Goal: Task Accomplishment & Management: Manage account settings

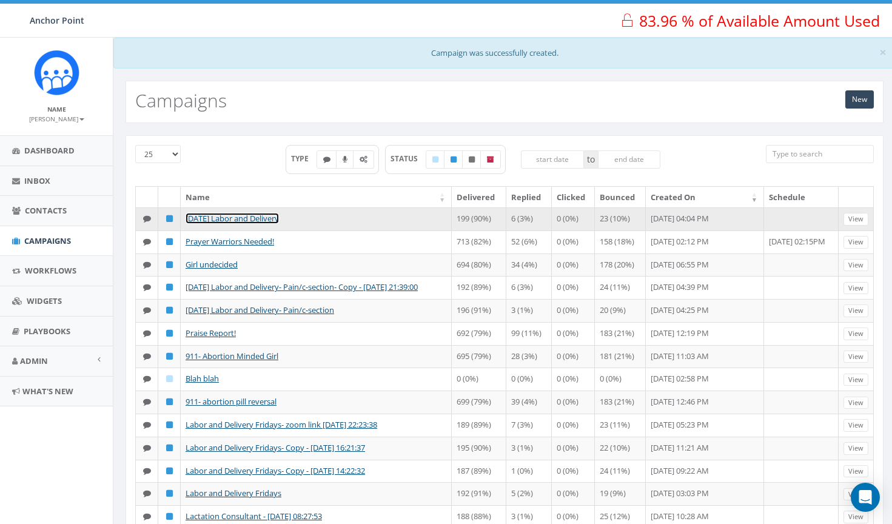
click at [268, 218] on link "[DATE] Labor and Delivery" at bounding box center [232, 218] width 93 height 11
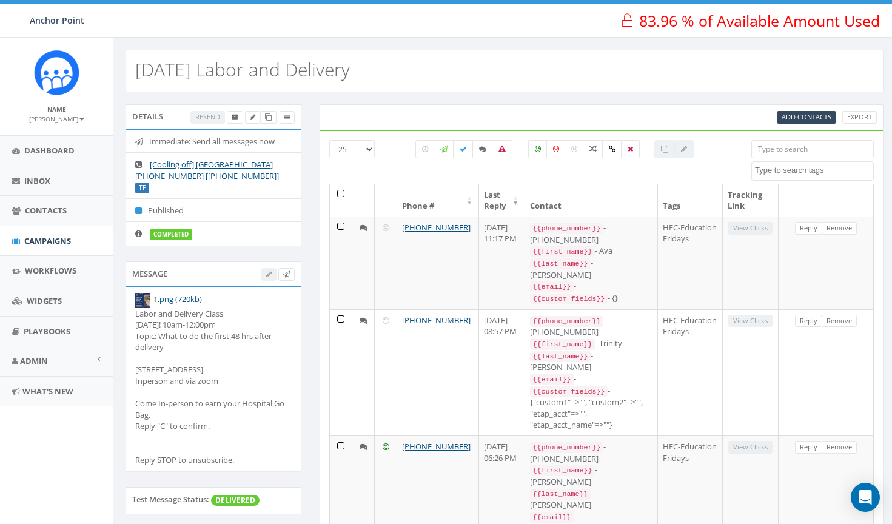
select select
click at [235, 369] on div "Labor and Delivery Class This Friday! 10am-12:00pm Topic: What to do the first …" at bounding box center [213, 387] width 157 height 158
click at [193, 355] on div "Labor and Delivery Class This Friday! 10am-12:00pm Topic: What to do the first …" at bounding box center [213, 387] width 157 height 158
click at [194, 354] on div "Labor and Delivery Class This Friday! 10am-12:00pm Topic: What to do the first …" at bounding box center [213, 387] width 157 height 158
click at [266, 268] on div at bounding box center [277, 274] width 33 height 13
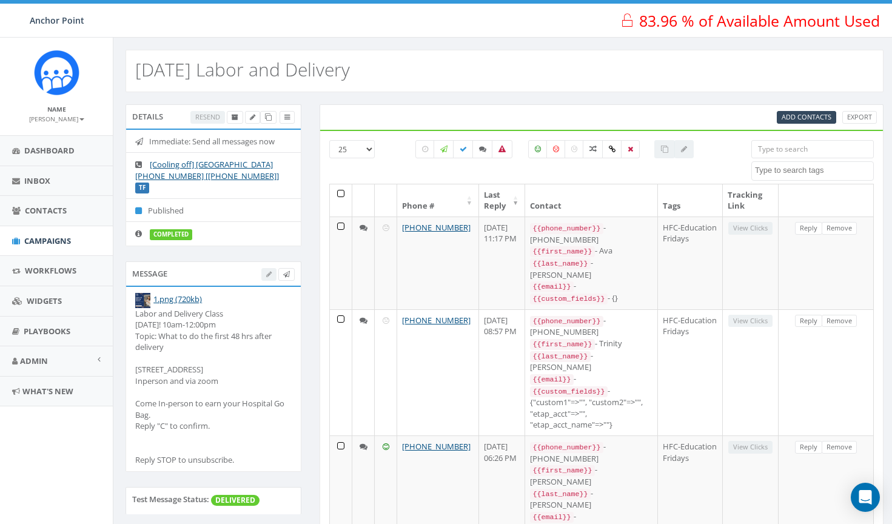
click at [265, 268] on div at bounding box center [277, 274] width 33 height 13
click at [281, 327] on div "Labor and Delivery Class This Friday! 10am-12:00pm Topic: What to do the first …" at bounding box center [213, 387] width 157 height 158
click at [190, 335] on div "Labor and Delivery Class This Friday! 10am-12:00pm Topic: What to do the first …" at bounding box center [213, 387] width 157 height 158
click at [212, 315] on div "Labor and Delivery Class This Friday! 10am-12:00pm Topic: What to do the first …" at bounding box center [213, 387] width 157 height 158
click at [237, 361] on div "Labor and Delivery Class This Friday! 10am-12:00pm Topic: What to do the first …" at bounding box center [213, 387] width 157 height 158
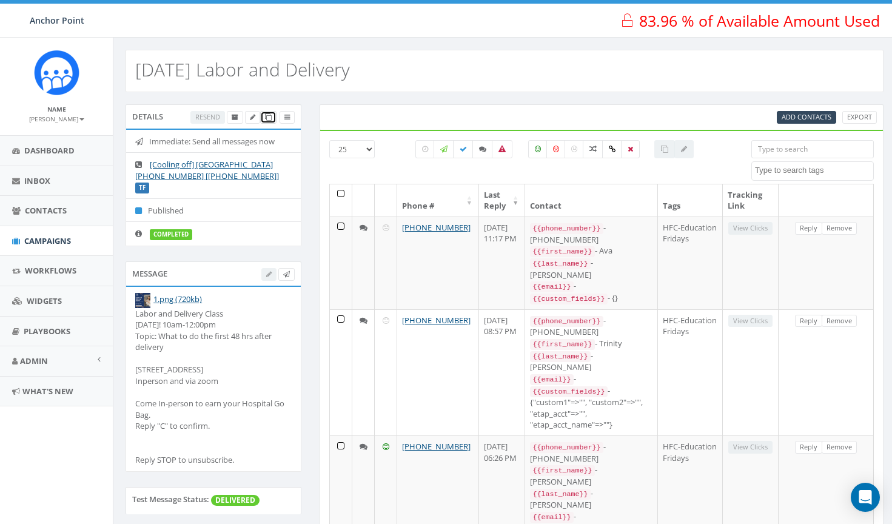
click at [270, 119] on icon at bounding box center [268, 117] width 7 height 7
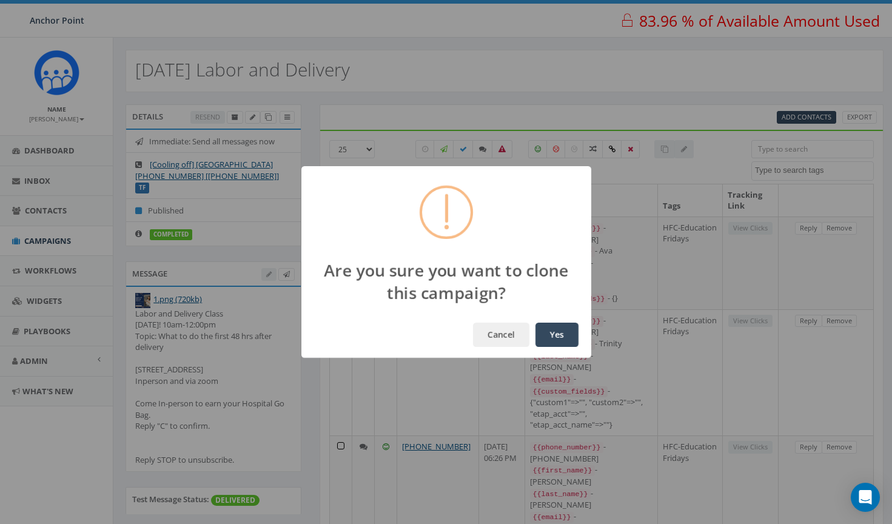
click at [553, 332] on button "Yes" at bounding box center [557, 335] width 43 height 24
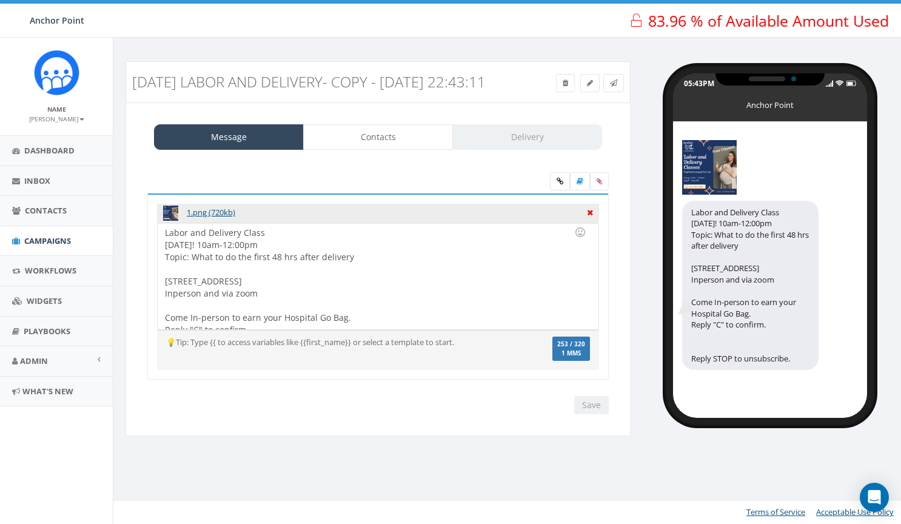
click at [589, 217] on icon at bounding box center [590, 211] width 6 height 11
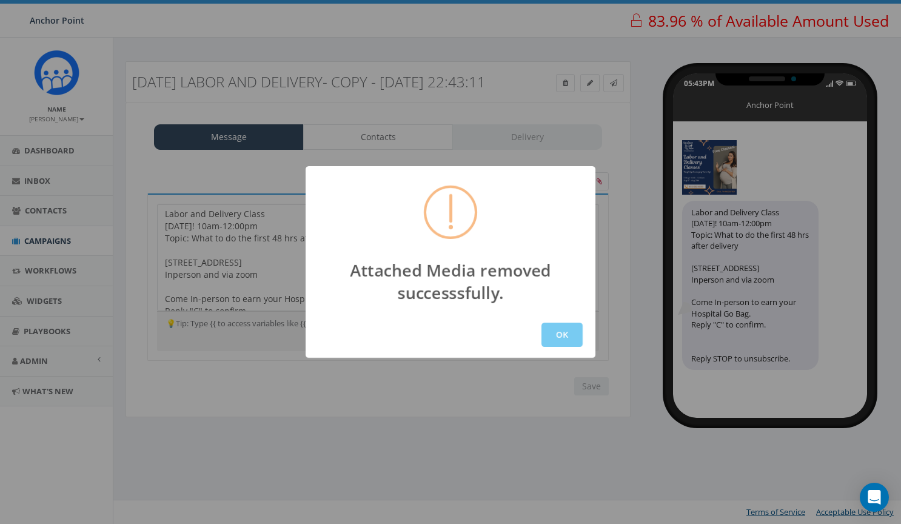
click at [570, 340] on button "OK" at bounding box center [562, 335] width 41 height 24
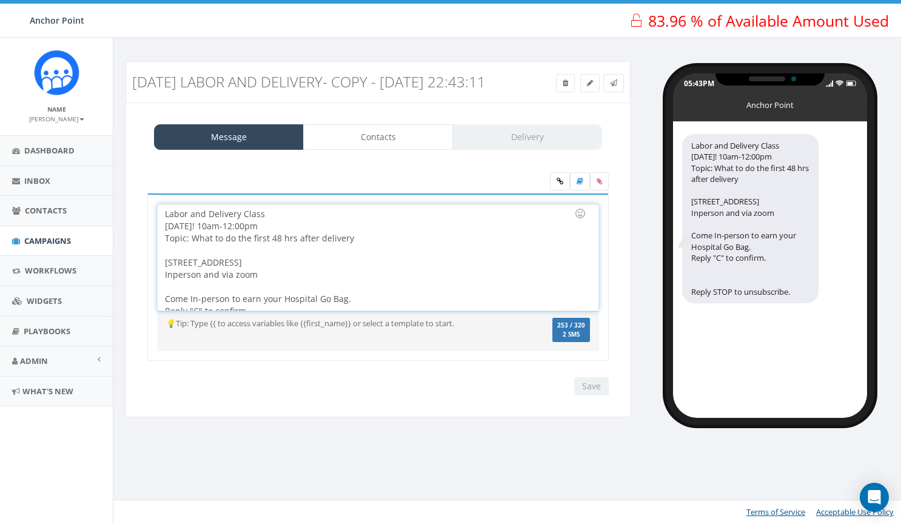
click at [393, 257] on div at bounding box center [374, 250] width 419 height 12
drag, startPoint x: 369, startPoint y: 260, endPoint x: 156, endPoint y: 253, distance: 213.6
click at [156, 253] on div "Labor and Delivery Class This Friday! 10am-12:00pm Topic: What to do the first …" at bounding box center [378, 278] width 462 height 168
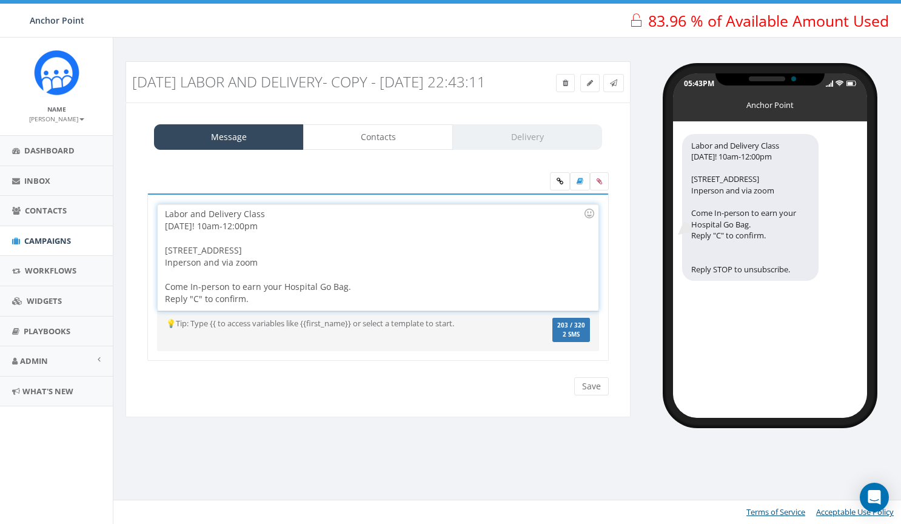
click at [212, 240] on div "Labor and Delivery Class This Friday! 10am-12:00pm 1905 Capri Lane, Seabrook 77…" at bounding box center [378, 257] width 440 height 106
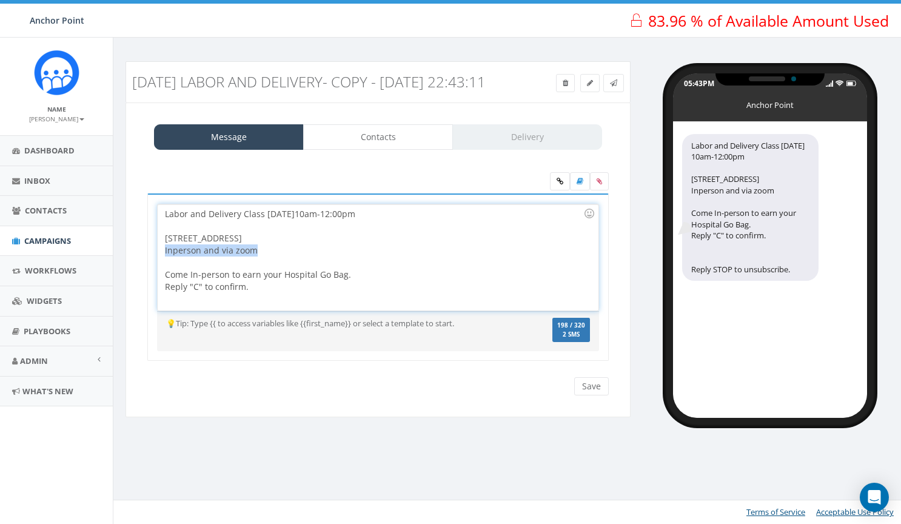
drag, startPoint x: 272, startPoint y: 272, endPoint x: 146, endPoint y: 267, distance: 126.3
click at [146, 267] on div "Labor and Delivery Class This Friday! 10am-12:00pm Topic: What to do the first …" at bounding box center [378, 285] width 480 height 183
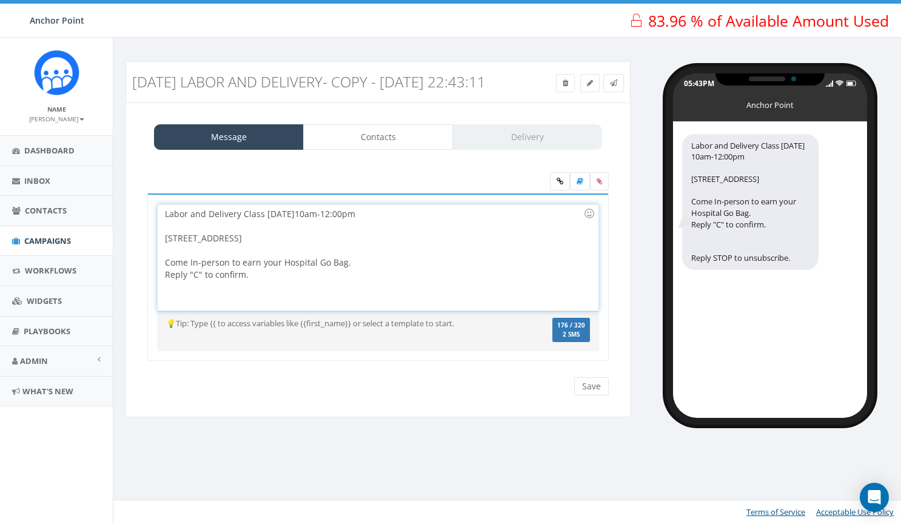
click at [165, 254] on div "Labor and Delivery Class tomorrow 10am-12:00pm 1905 Capri Lane, Seabrook 77586 …" at bounding box center [378, 257] width 440 height 106
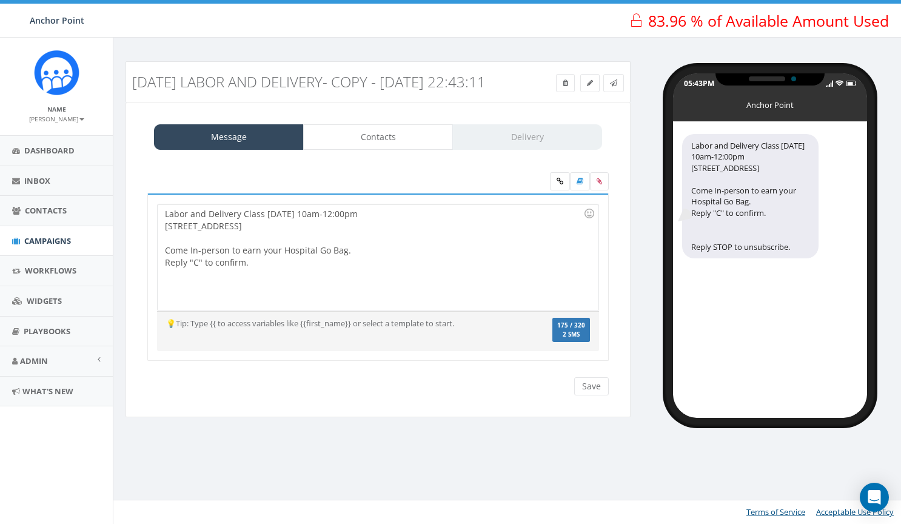
click at [343, 238] on div "Labor and Delivery Class tomorrow 10am-12:00pm 1905 Capri Lane, Seabrook 77586 …" at bounding box center [378, 257] width 440 height 106
drag, startPoint x: 262, startPoint y: 286, endPoint x: 127, endPoint y: 305, distance: 135.9
click at [127, 305] on div "Message Contacts Delivery Labor and Delivery Class This Friday! 10am-12:00pm To…" at bounding box center [378, 260] width 505 height 315
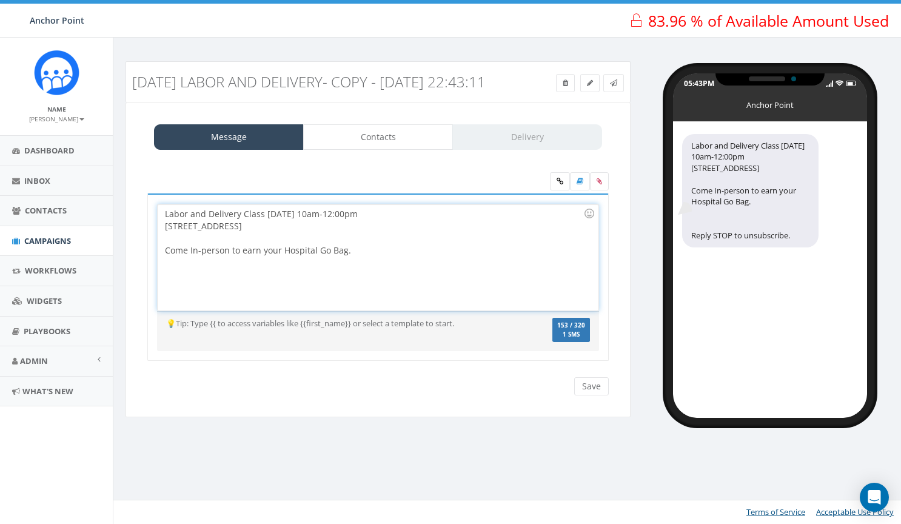
click at [220, 260] on div "Labor and Delivery Class tomorrow 10am-12:00pm 1905 Capri Lane, Seabrook 77586 …" at bounding box center [378, 257] width 440 height 106
click at [202, 244] on div at bounding box center [374, 238] width 419 height 12
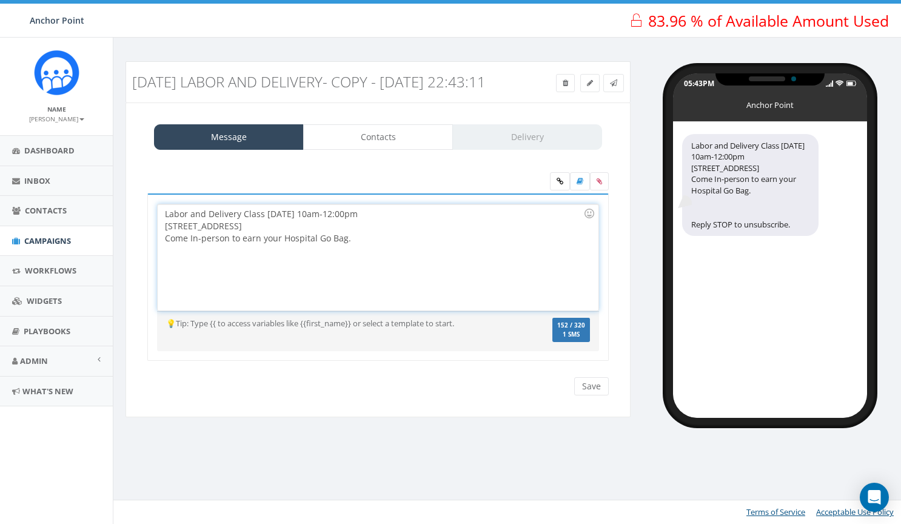
click at [374, 263] on div "Labor and Delivery Class tomorrow 10am-12:00pm 1905 Capri Lane, Seabrook 77586 …" at bounding box center [378, 257] width 440 height 106
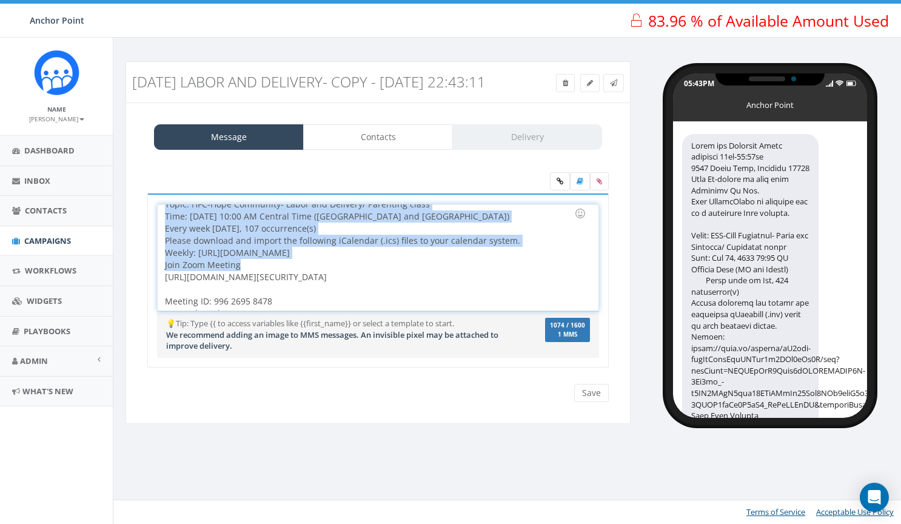
scroll to position [121, 0]
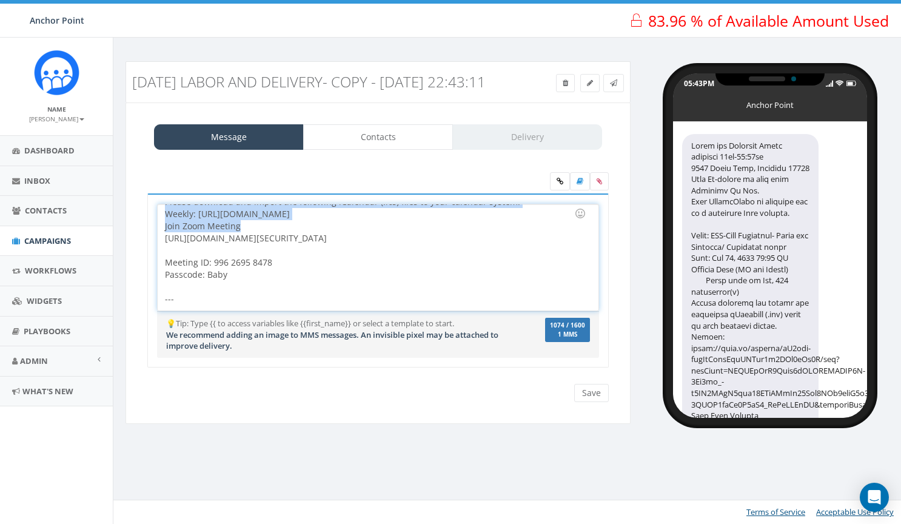
drag, startPoint x: 163, startPoint y: 238, endPoint x: 502, endPoint y: 265, distance: 339.5
click at [502, 265] on div "Labor and Delivery Class tomorrow 10am-12:00pm 1905 Capri Lane, Seabrook 77586 …" at bounding box center [378, 257] width 440 height 106
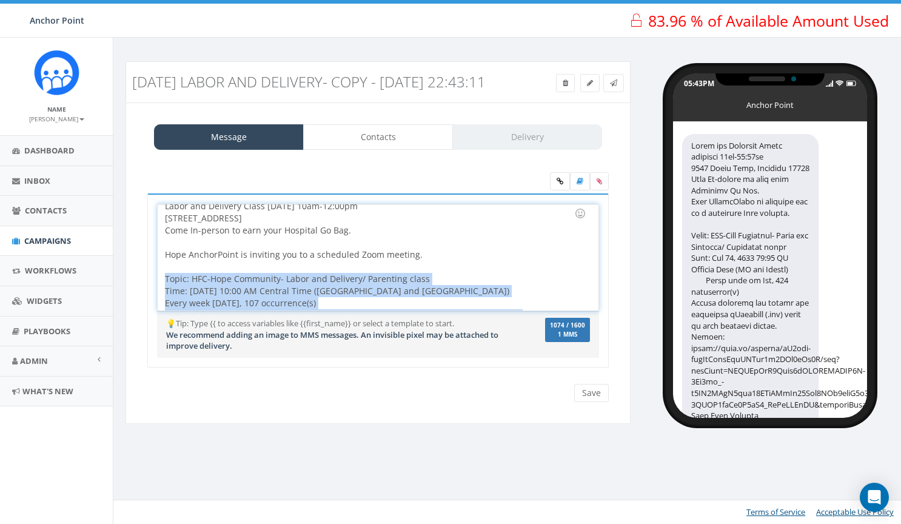
scroll to position [0, 0]
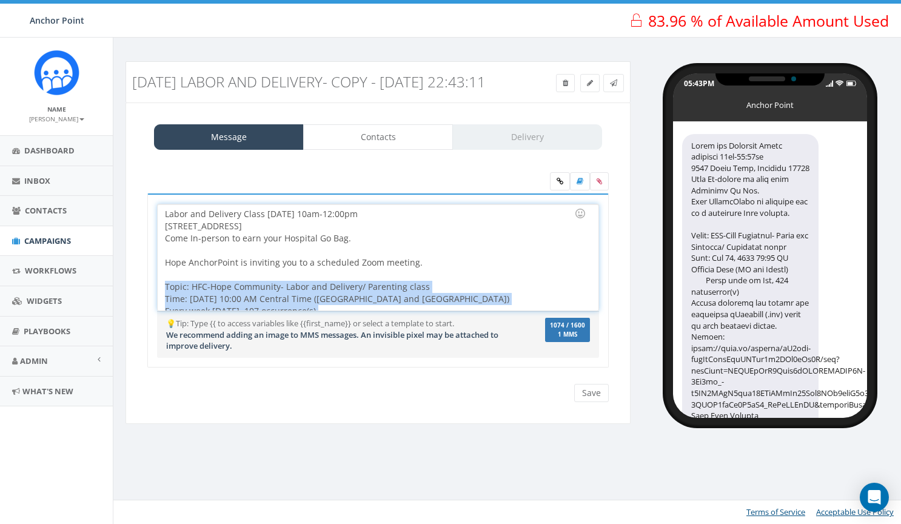
drag, startPoint x: 527, startPoint y: 268, endPoint x: 162, endPoint y: 297, distance: 366.3
click at [162, 297] on div "Labor and Delivery Class tomorrow 10am-12:00pm 1905 Capri Lane, Seabrook 77586 …" at bounding box center [378, 257] width 440 height 106
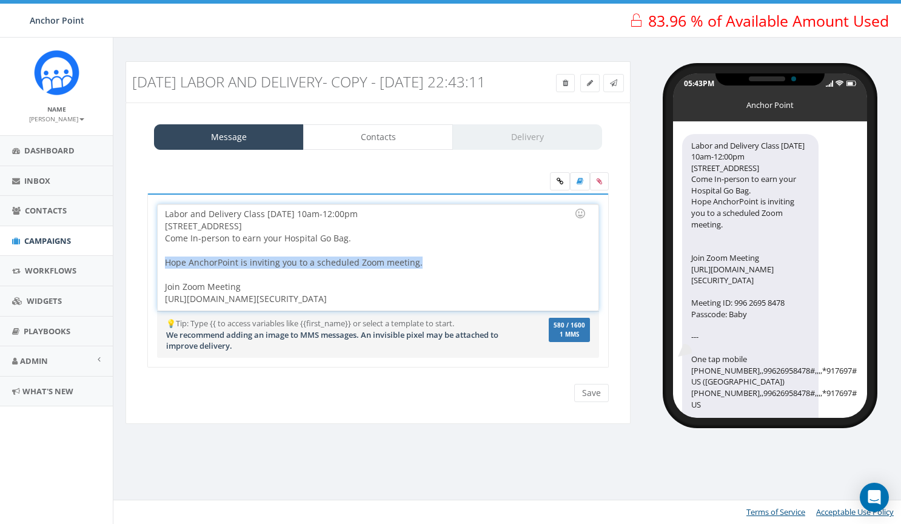
drag, startPoint x: 429, startPoint y: 277, endPoint x: 154, endPoint y: 278, distance: 274.8
click at [154, 278] on div "Labor and Delivery Class This Friday! 10am-12:00pm Topic: What to do the first …" at bounding box center [378, 281] width 462 height 174
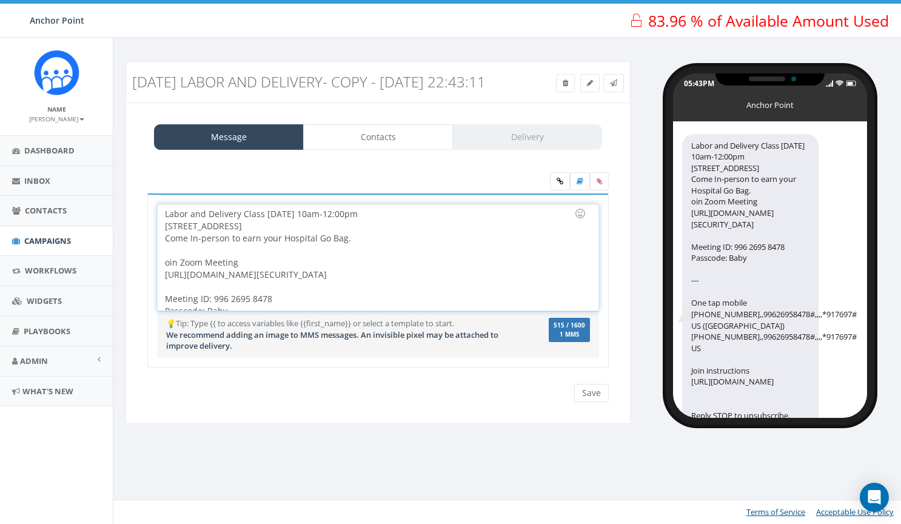
drag, startPoint x: 463, startPoint y: 292, endPoint x: 142, endPoint y: 288, distance: 321.5
click at [142, 288] on div "Labor and Delivery Class This Friday! 10am-12:00pm Topic: What to do the first …" at bounding box center [378, 288] width 480 height 189
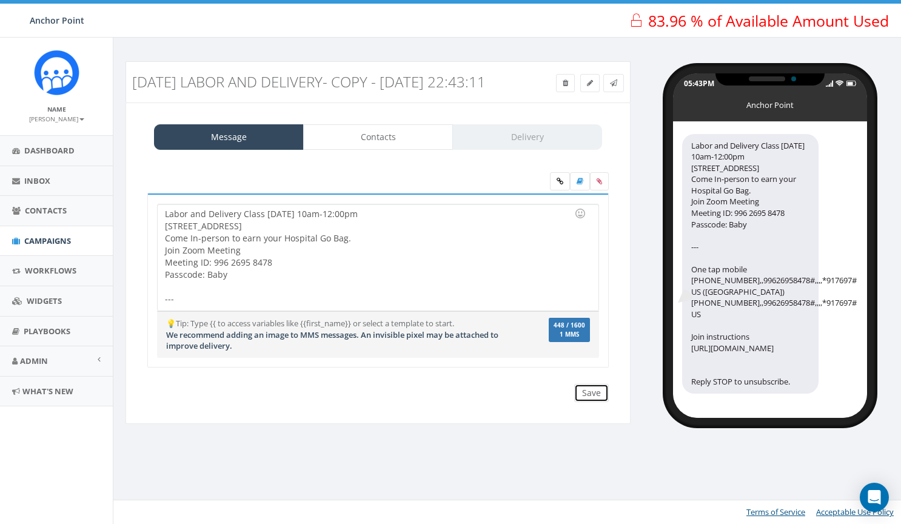
click at [593, 402] on input "Save" at bounding box center [591, 393] width 35 height 18
click at [278, 295] on div "Labor and Delivery Class tomorrow 10am-12:00pm 1905 Capri Lane, Seabrook 77586 …" at bounding box center [378, 257] width 440 height 106
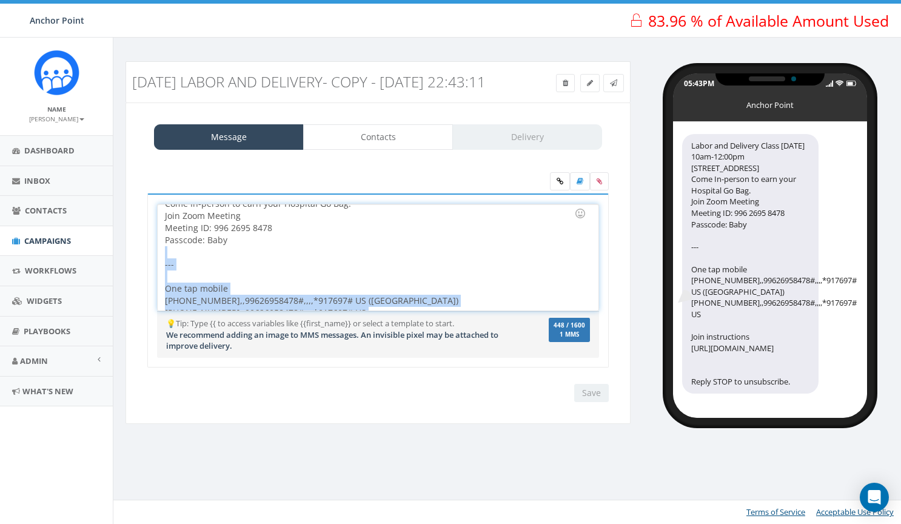
scroll to position [95, 0]
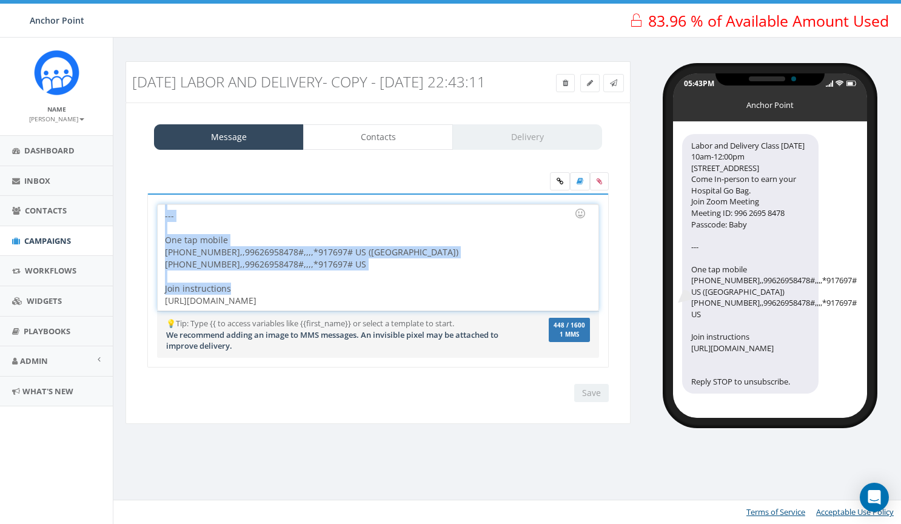
drag, startPoint x: 261, startPoint y: 294, endPoint x: 464, endPoint y: 316, distance: 203.9
click at [464, 311] on div "Labor and Delivery Class tomorrow 10am-12:00pm 1905 Capri Lane, Seabrook 77586 …" at bounding box center [378, 257] width 440 height 106
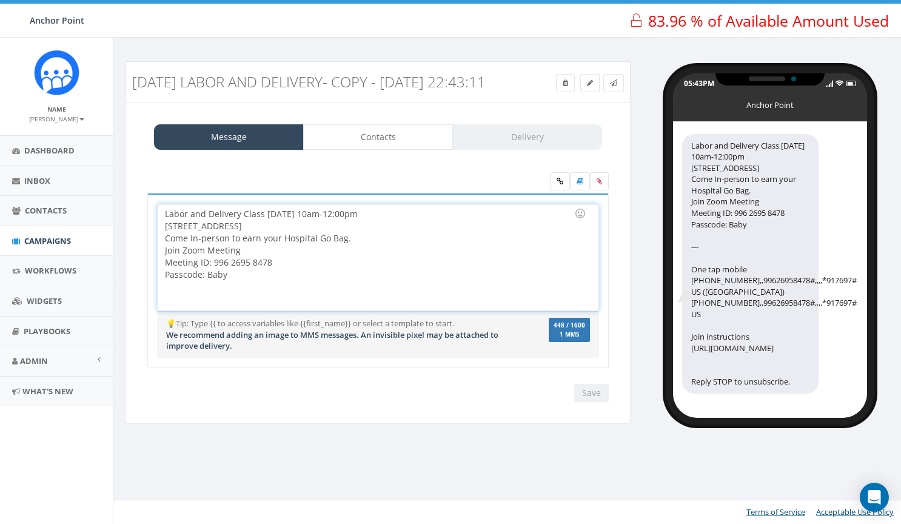
scroll to position [0, 0]
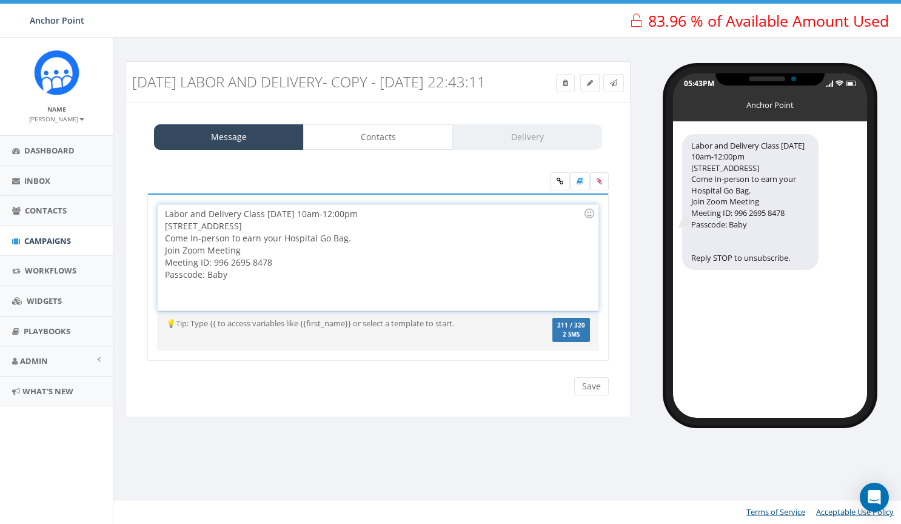
click at [366, 254] on div "Labor and Delivery Class tomorrow 10am-12:00pm 1905 Capri Lane, Seabrook 77586 …" at bounding box center [378, 257] width 440 height 106
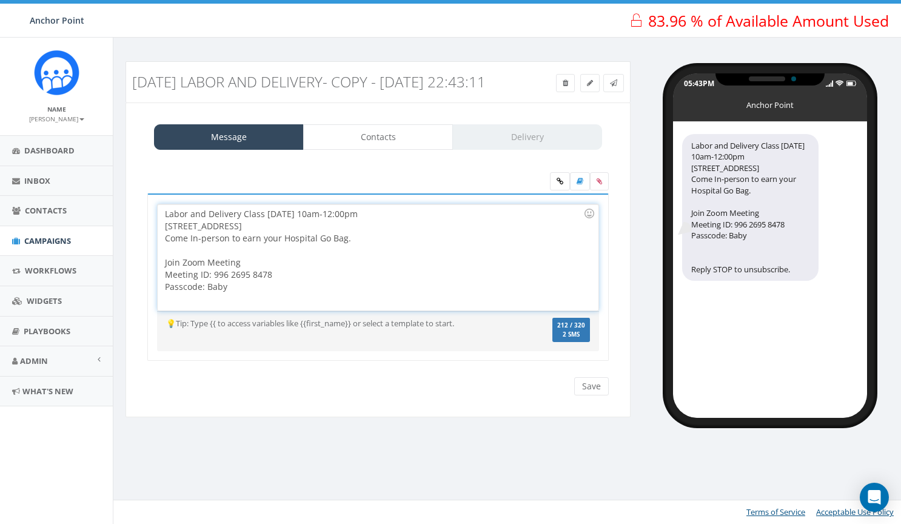
click at [204, 280] on div "Join Zoom Meeting Meeting ID: 996 2695 8478 Passcode: Baby" at bounding box center [374, 268] width 419 height 49
click at [271, 277] on div "Join Zoom.com Meeting Meeting ID: 996 2695 8478 Passcode: Baby" at bounding box center [374, 268] width 419 height 49
click at [312, 274] on div "Labor and Delivery Class tomorrow 10am-12:00pm 1905 Capri Lane, Seabrook 77586 …" at bounding box center [378, 257] width 440 height 106
click at [181, 283] on div "Labor and Delivery Class tomorrow 10am-12:00pm 1905 Capri Lane, Seabrook 77586 …" at bounding box center [378, 257] width 440 height 106
click at [219, 281] on div "Labor and Delivery Class tomorrow 10am-12:00pm 1905 Capri Lane, Seabrook 77586 …" at bounding box center [378, 257] width 440 height 106
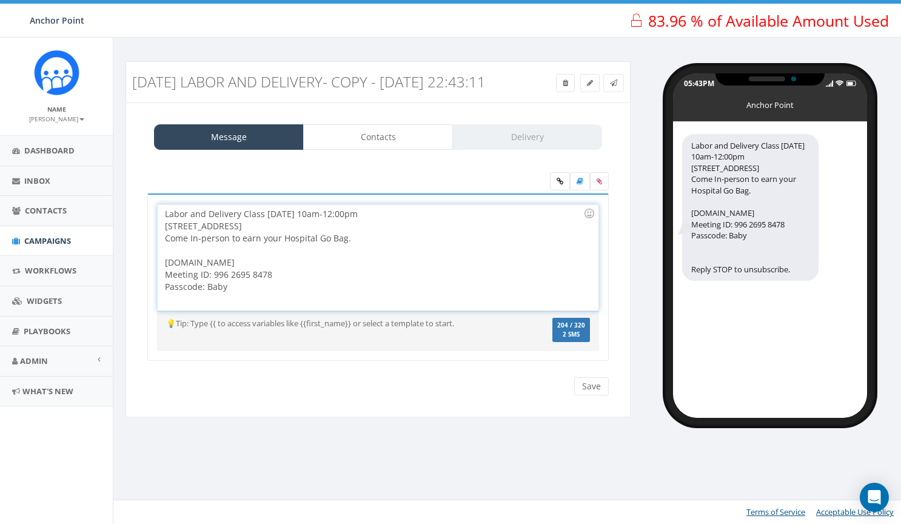
click at [222, 282] on div "Labor and Delivery Class tomorrow 10am-12:00pm 1905 Capri Lane, Seabrook 77586 …" at bounding box center [378, 257] width 440 height 106
click at [591, 396] on input "Save" at bounding box center [591, 386] width 35 height 18
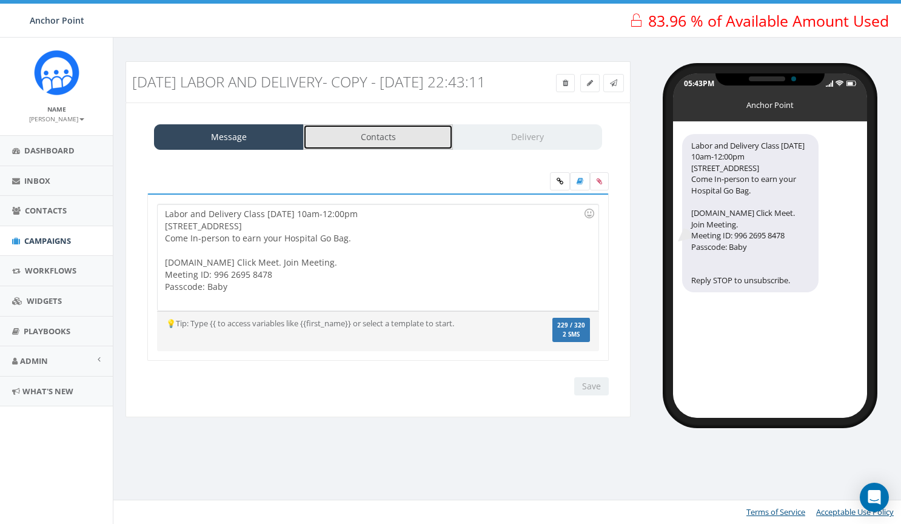
click at [377, 150] on link "Contacts" at bounding box center [378, 136] width 150 height 25
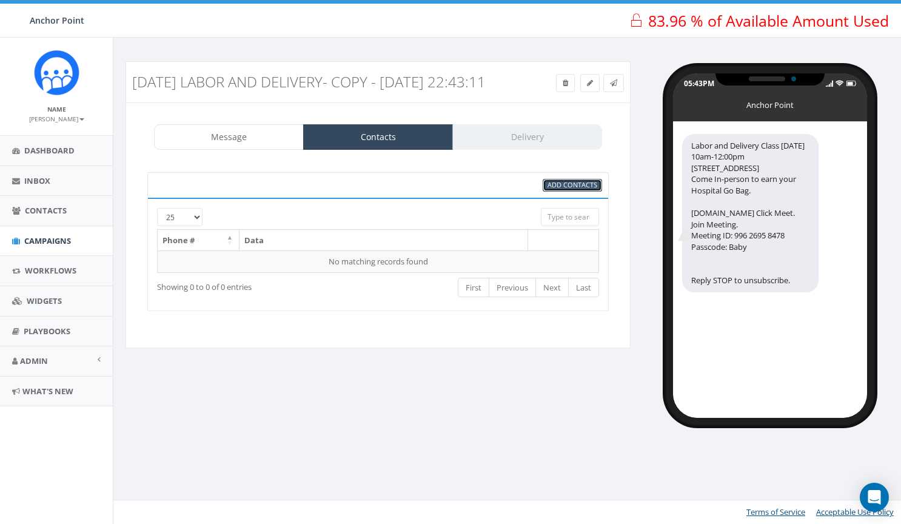
click at [563, 189] on span "Add Contacts" at bounding box center [573, 184] width 50 height 9
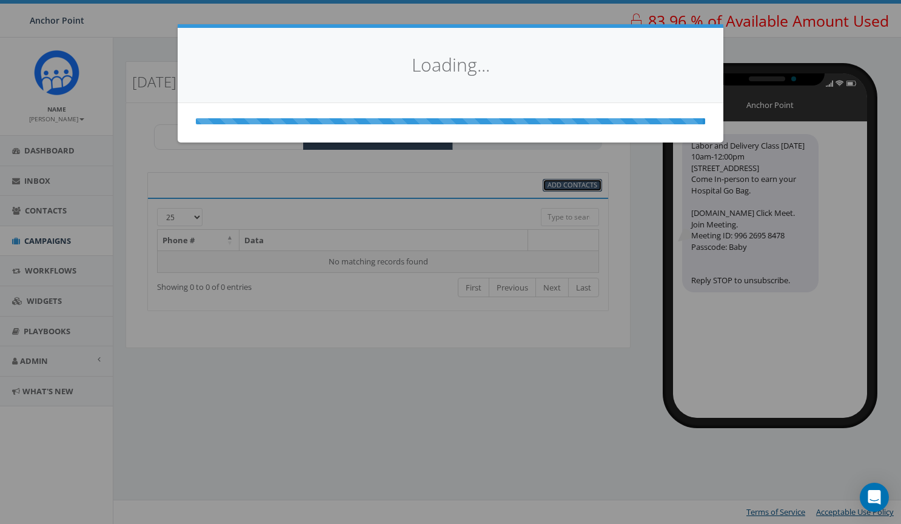
select select
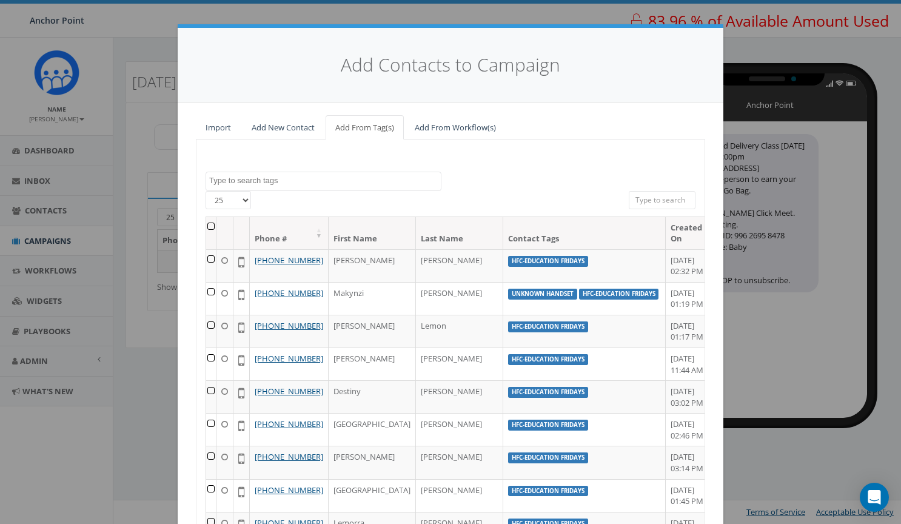
click at [242, 183] on textarea "Search" at bounding box center [325, 180] width 232 height 11
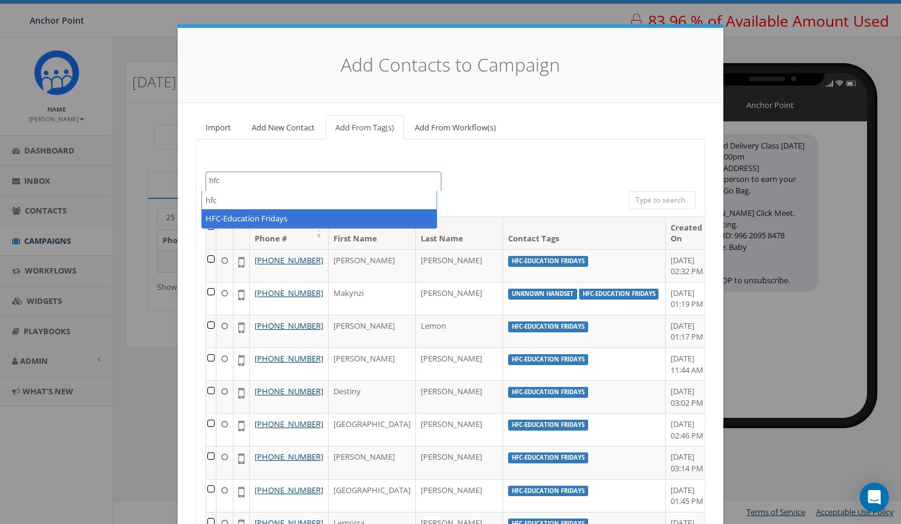
type textarea "hfc"
select select "HFC-Education Fridays"
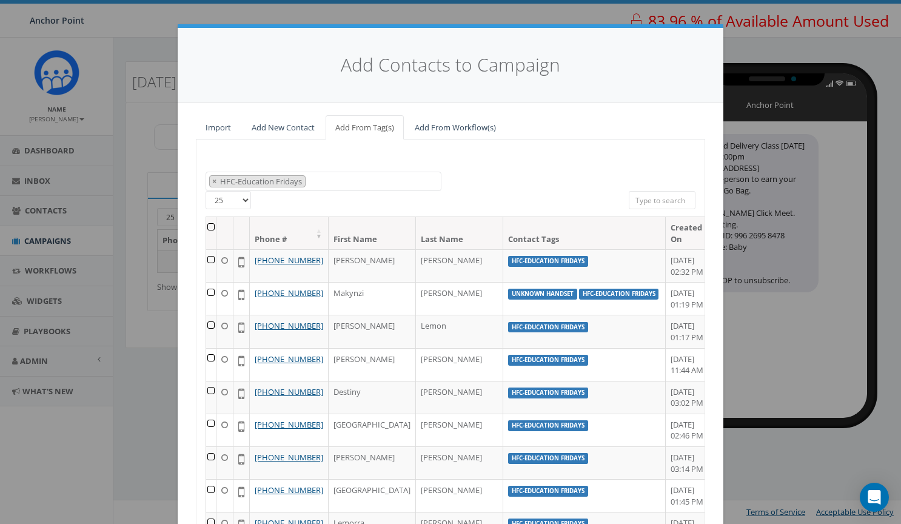
click at [239, 203] on select "25 50 100" at bounding box center [228, 200] width 45 height 18
select select "100"
click at [206, 191] on select "25 50 100" at bounding box center [228, 200] width 45 height 18
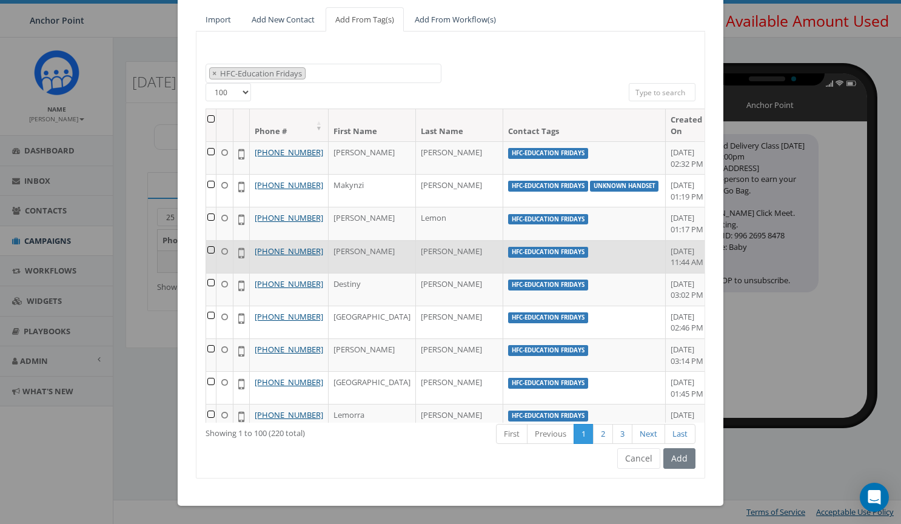
scroll to position [121, 0]
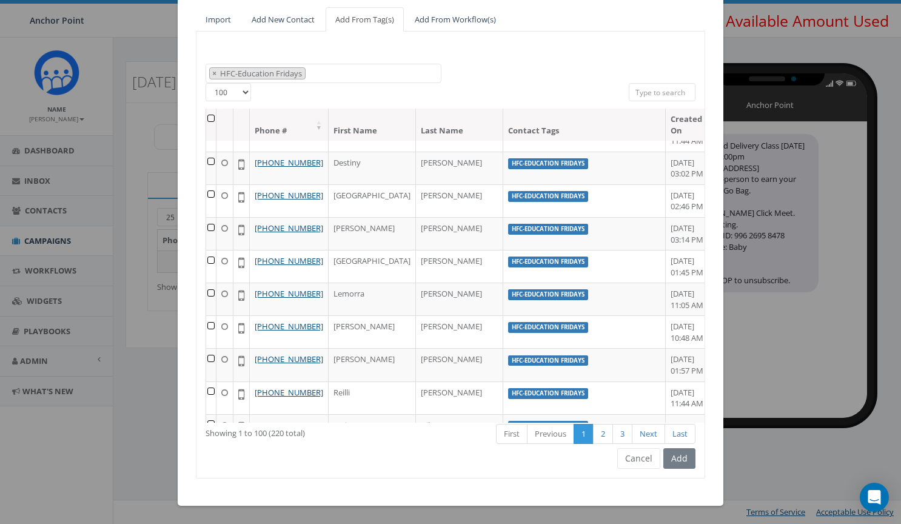
click at [678, 461] on div "Add" at bounding box center [678, 458] width 35 height 21
click at [682, 459] on div "Add" at bounding box center [678, 458] width 35 height 21
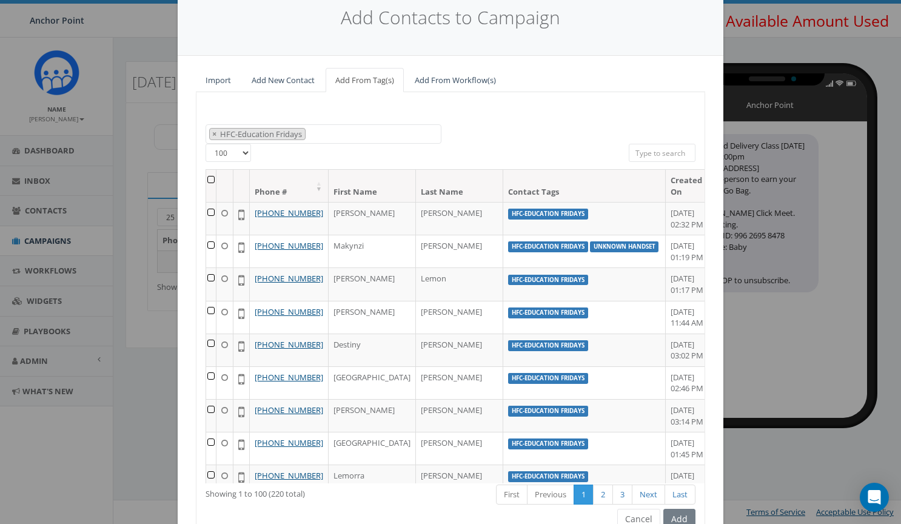
scroll to position [0, 0]
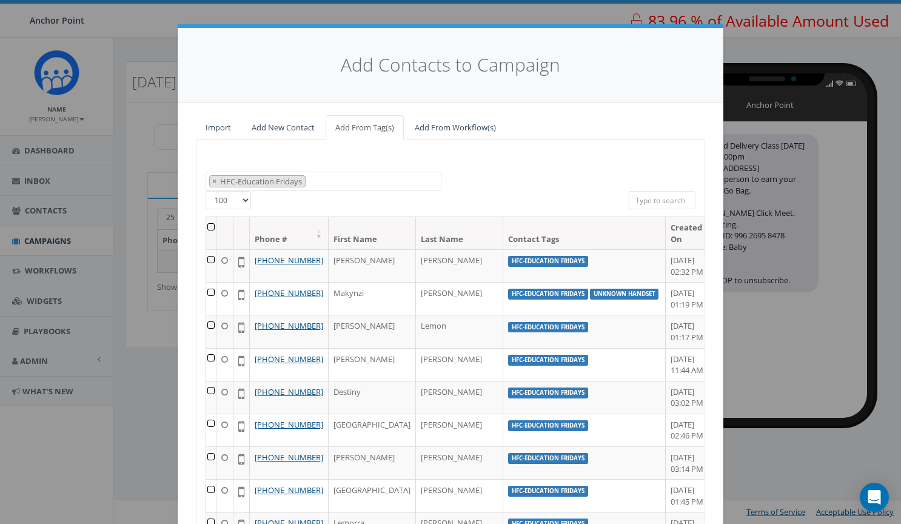
click at [214, 226] on th at bounding box center [211, 233] width 10 height 32
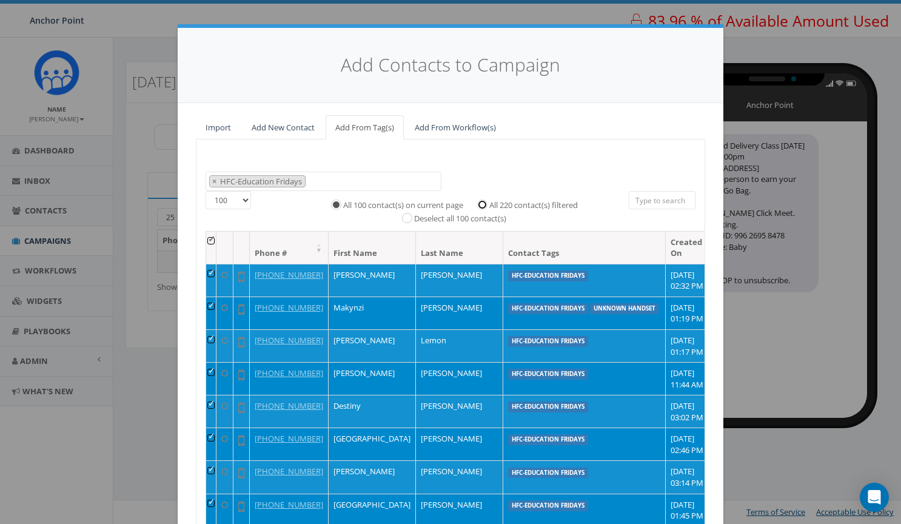
click at [482, 206] on input "All 220 contact(s) filtered" at bounding box center [486, 204] width 8 height 8
radio input "true"
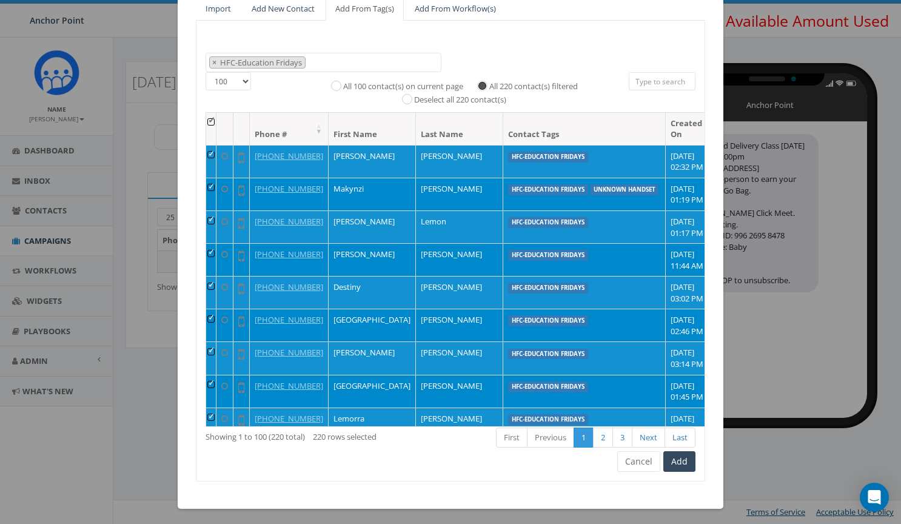
scroll to position [122, 0]
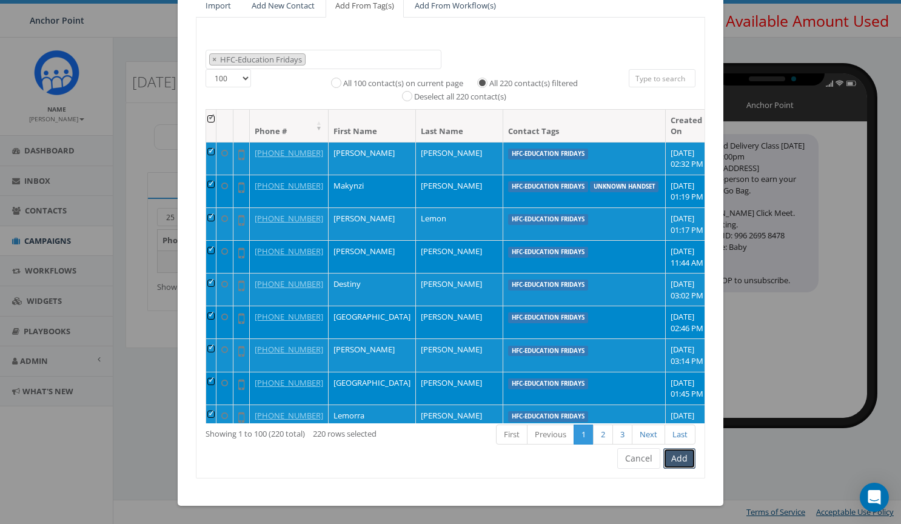
click at [682, 463] on button "Add" at bounding box center [680, 458] width 32 height 21
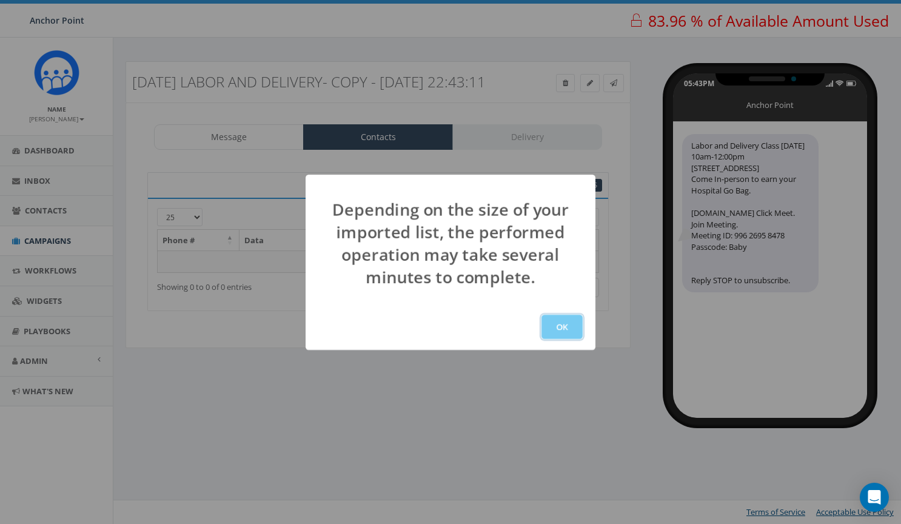
click at [568, 329] on button "OK" at bounding box center [562, 327] width 41 height 24
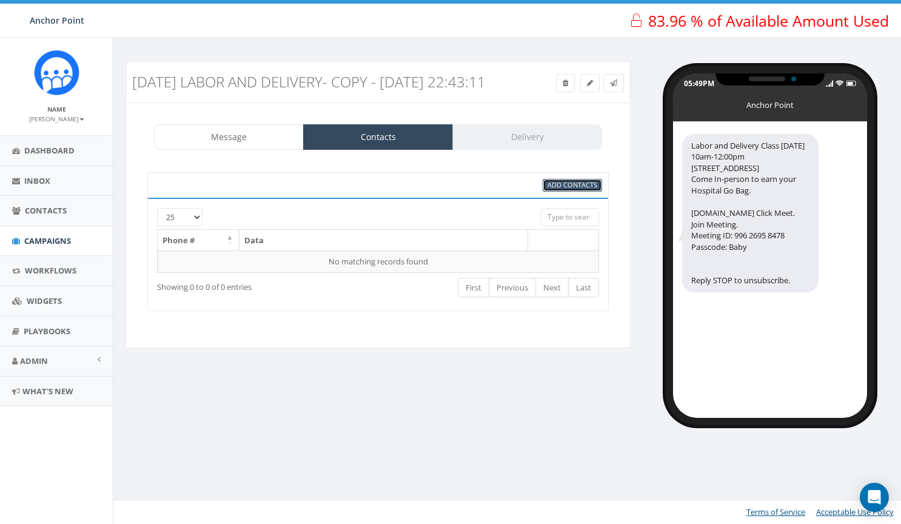
click at [571, 189] on span "Add Contacts" at bounding box center [573, 184] width 50 height 9
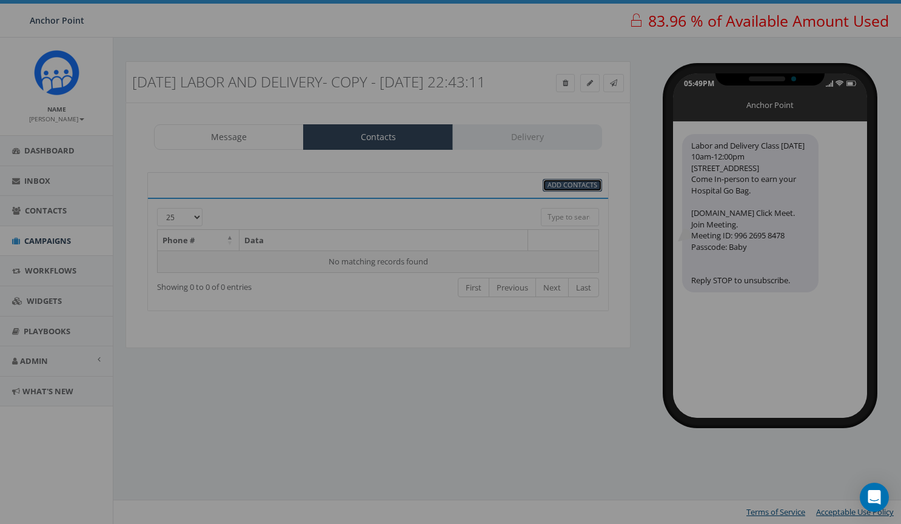
select select
select select "100"
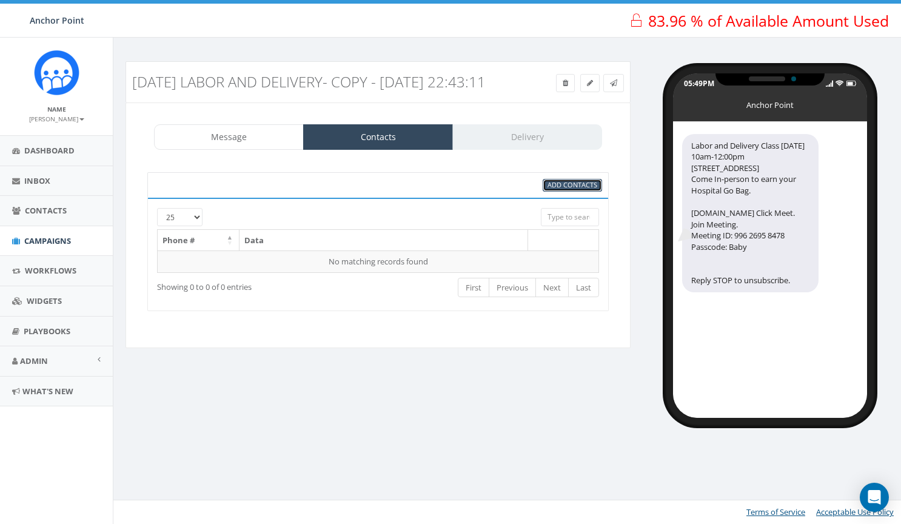
click at [587, 189] on span "Add Contacts" at bounding box center [573, 184] width 50 height 9
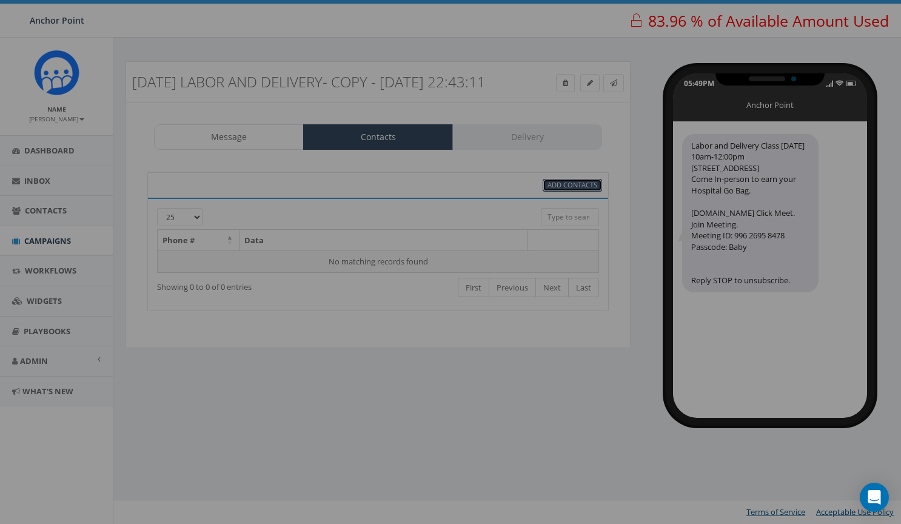
select select
select select "100"
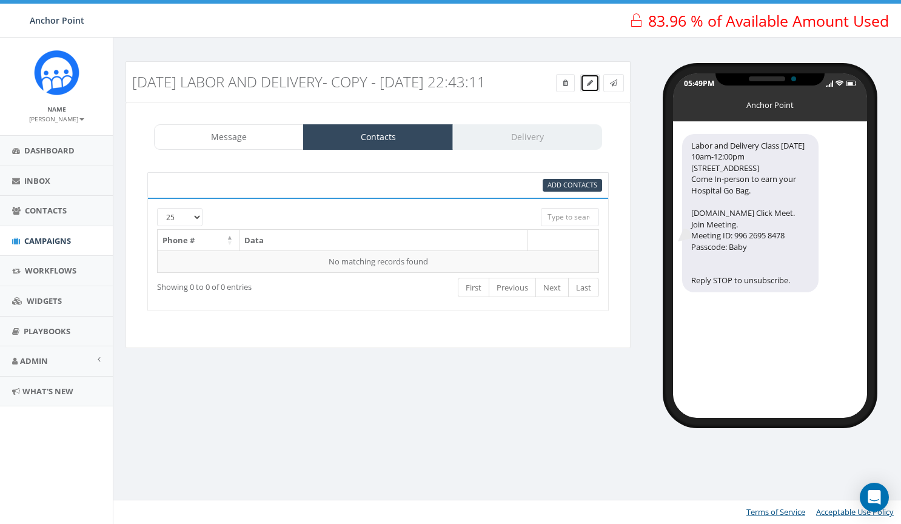
click at [587, 84] on icon at bounding box center [590, 82] width 6 height 7
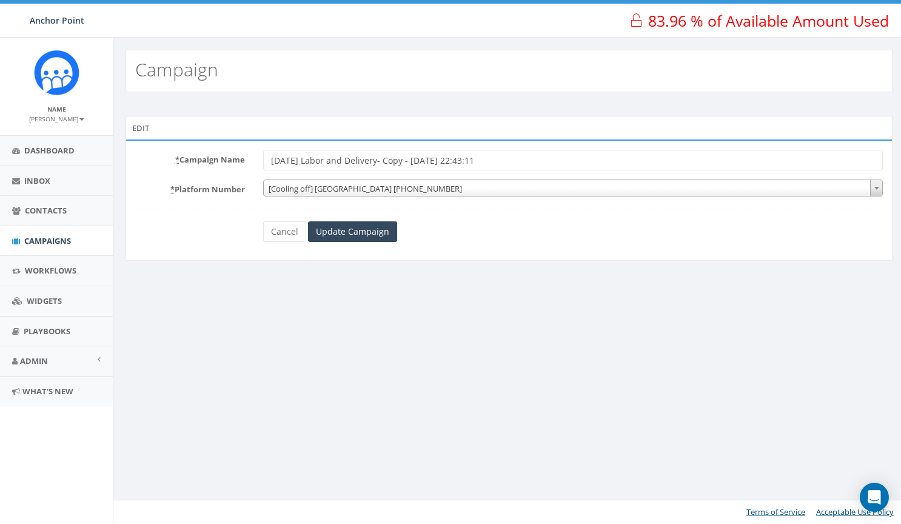
drag, startPoint x: 379, startPoint y: 161, endPoint x: 551, endPoint y: 161, distance: 172.3
click at [551, 161] on input "[DATE] Labor and Delivery- Copy - [DATE] 22:43:11" at bounding box center [573, 160] width 621 height 21
type input "[DATE] Labor and Delivery-zoom"
click at [377, 234] on input "Update Campaign" at bounding box center [352, 231] width 89 height 21
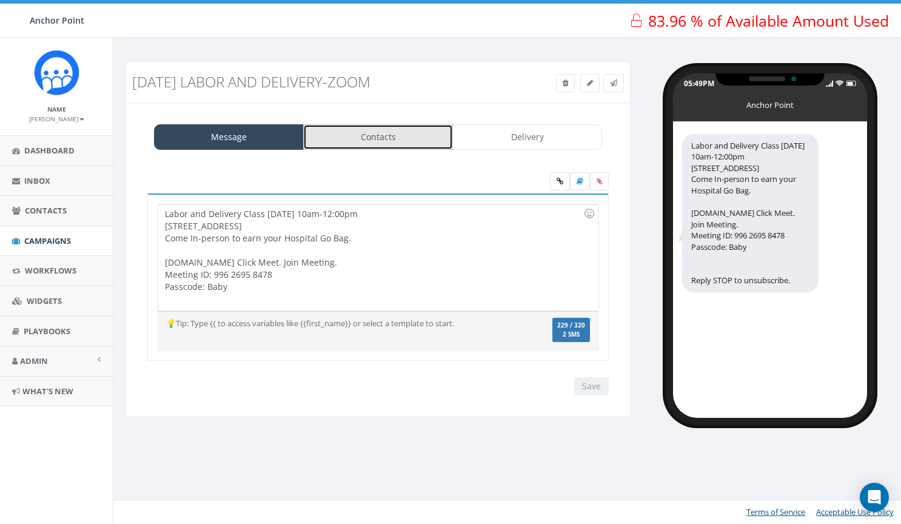
click at [409, 138] on link "Contacts" at bounding box center [378, 136] width 150 height 25
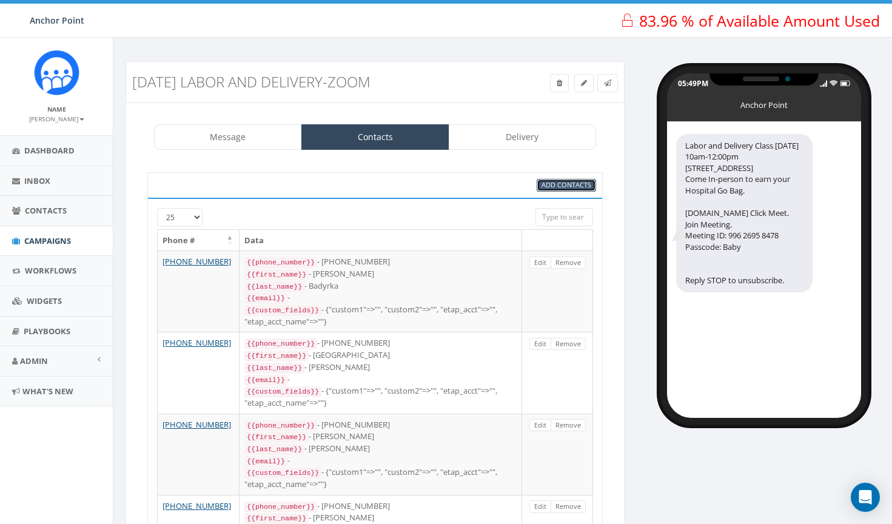
click at [565, 187] on span "Add Contacts" at bounding box center [567, 184] width 50 height 9
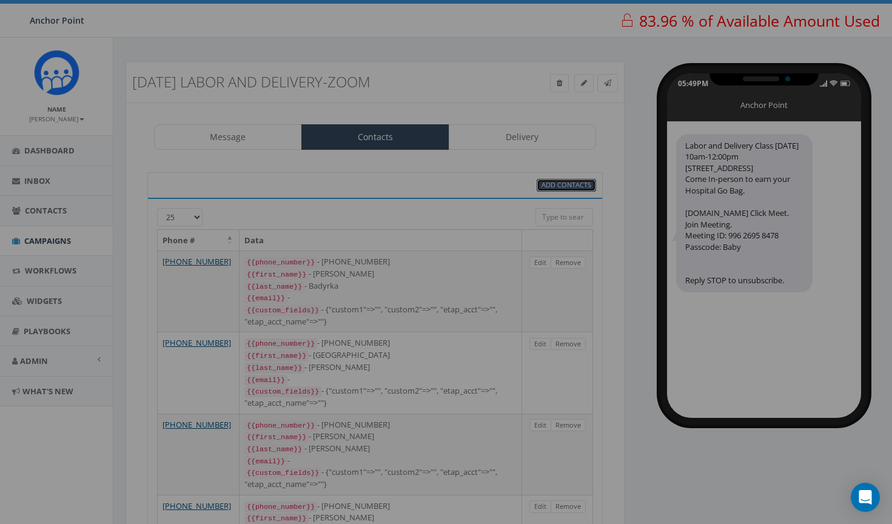
select select
select select "100"
select select
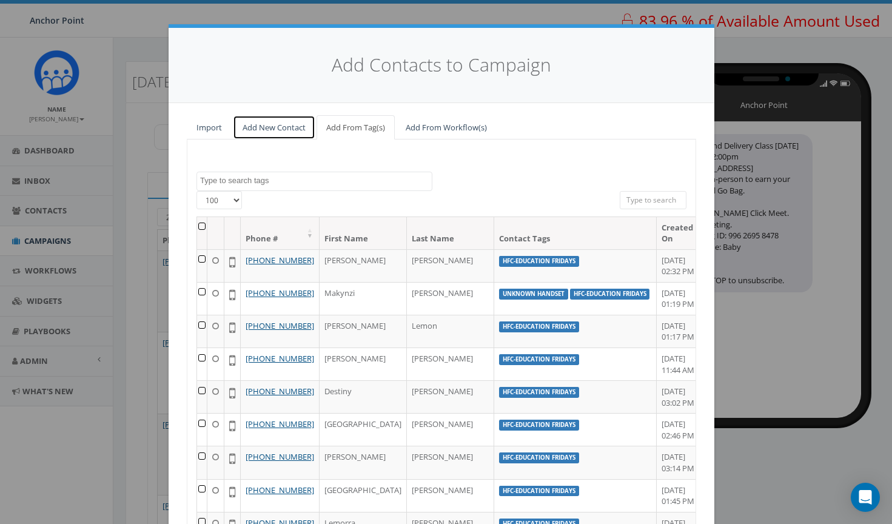
click at [261, 130] on link "Add New Contact" at bounding box center [274, 127] width 83 height 25
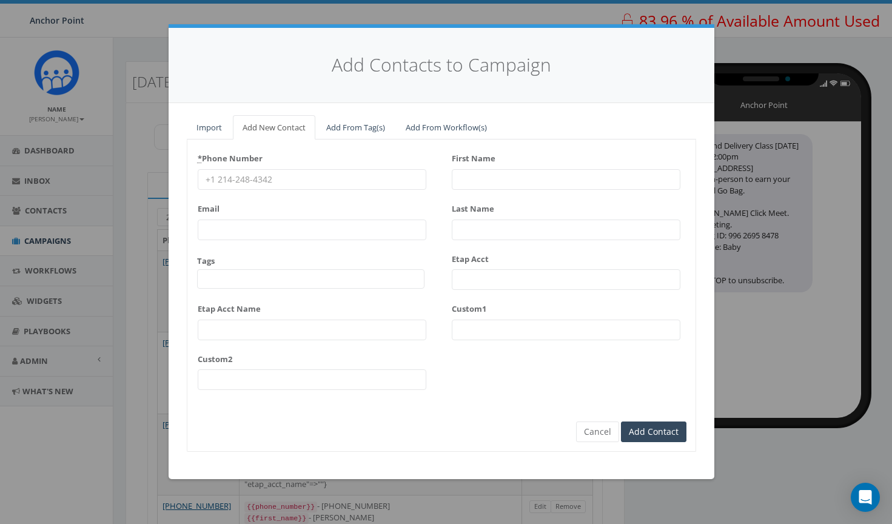
click at [285, 186] on input "* Phone Number" at bounding box center [312, 179] width 229 height 21
click at [280, 186] on input "* Phone Number" at bounding box center [312, 179] width 229 height 21
paste input "346-521-6406"
type input "346-521-6406"
click at [492, 177] on input "First Name" at bounding box center [566, 179] width 229 height 21
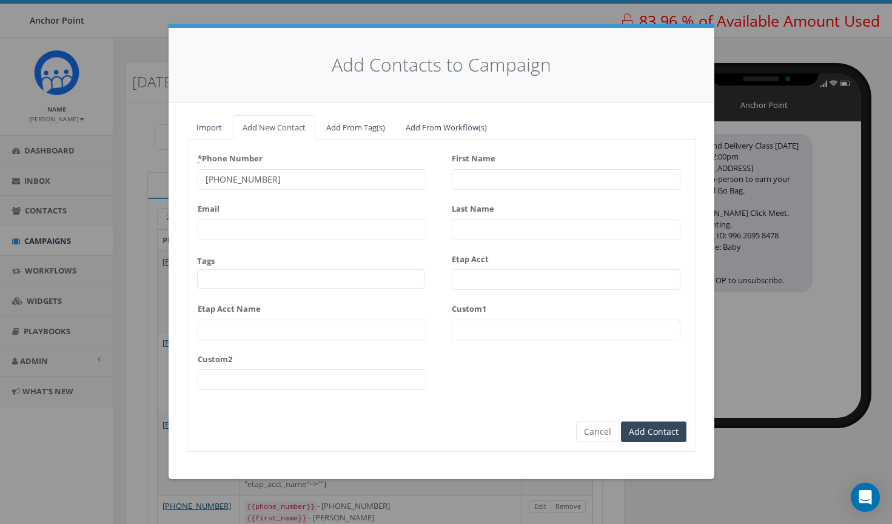
type input "B"
type input "r"
type input "Brenda"
type input "Correa"
click at [331, 286] on span at bounding box center [310, 278] width 227 height 19
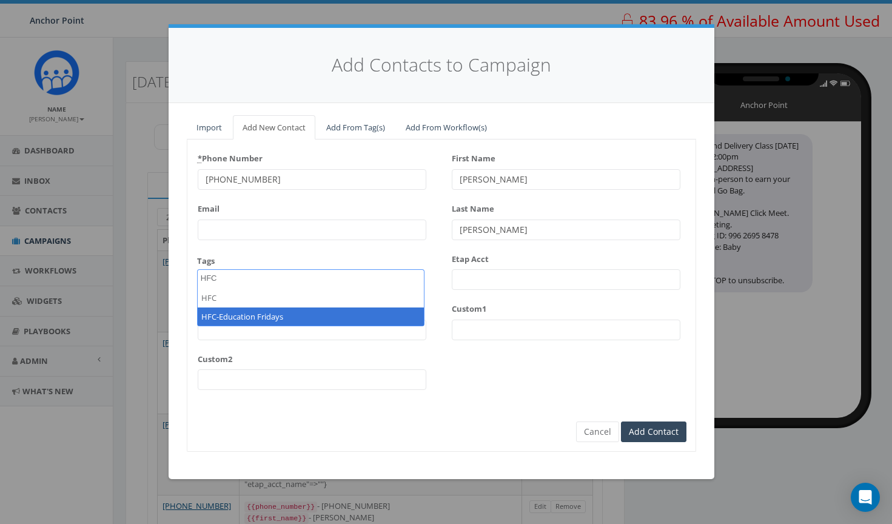
type textarea "HFC"
select select "HFC-Education Fridays"
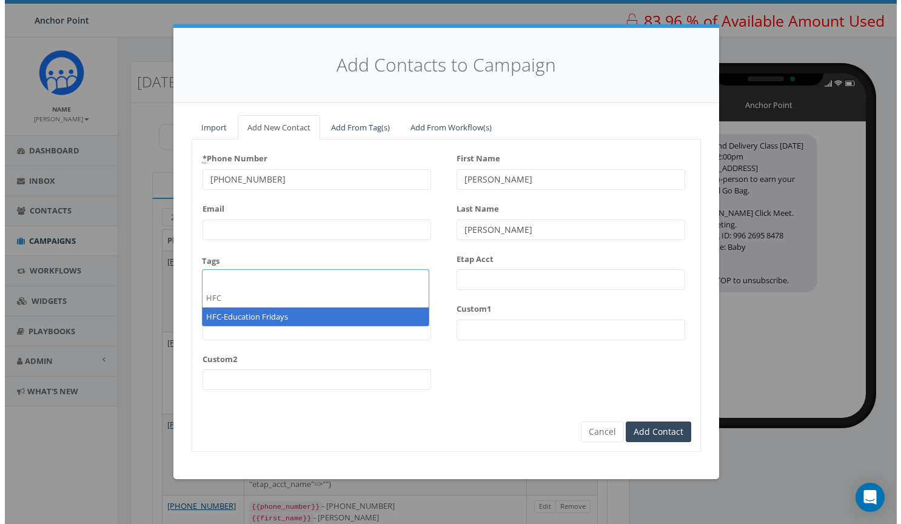
scroll to position [369, 0]
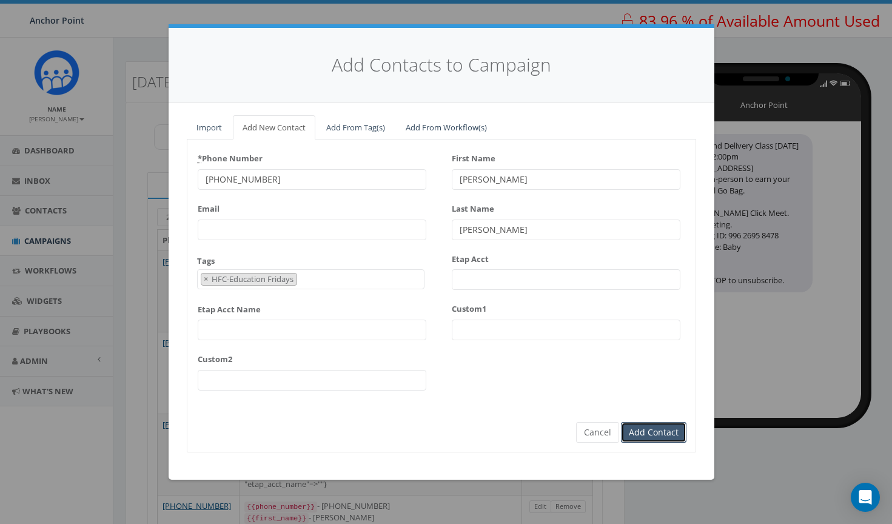
click at [664, 433] on input "Add Contact" at bounding box center [654, 432] width 66 height 21
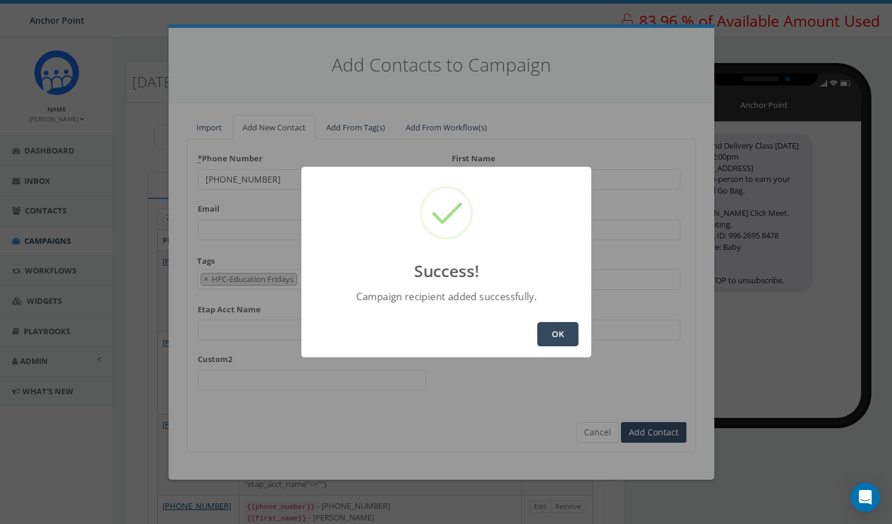
click at [565, 341] on button "OK" at bounding box center [557, 334] width 41 height 24
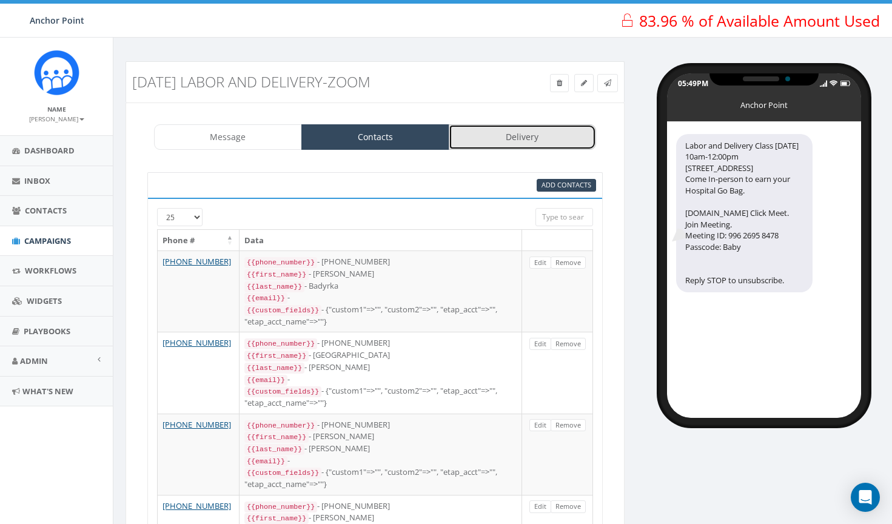
click at [537, 135] on link "Delivery" at bounding box center [523, 136] width 148 height 25
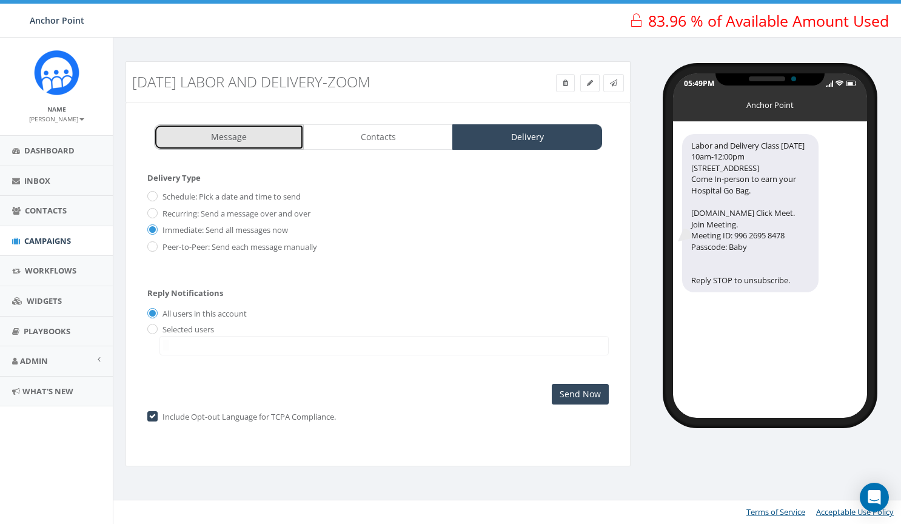
click at [232, 136] on link "Message" at bounding box center [229, 136] width 150 height 25
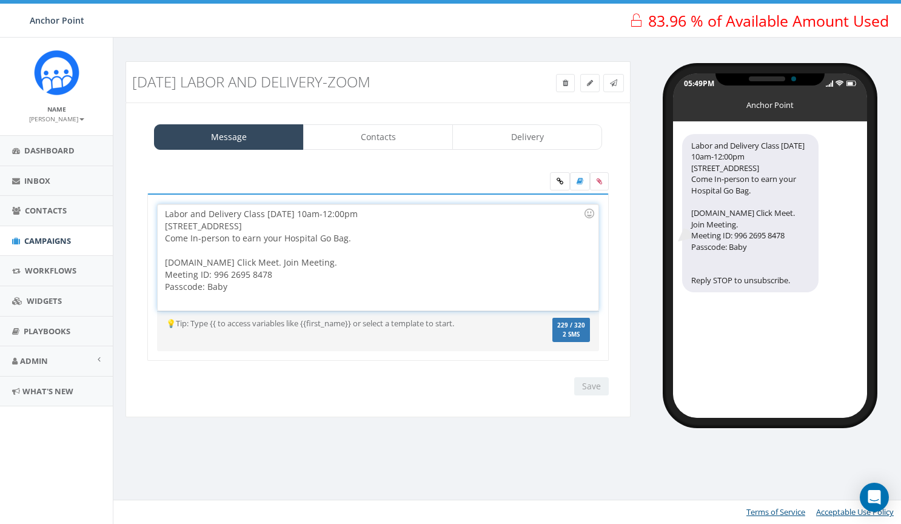
click at [269, 215] on div "Labor and Delivery Class tomorrow 10am-12:00pm 1905 Capri Lane, Seabrook 77586 …" at bounding box center [378, 257] width 440 height 106
click at [456, 366] on div "Labor and Delivery Class tomorrow 10am-12:00pm 1905 Capri Lane, Seabrook 77586 …" at bounding box center [378, 285] width 480 height 183
click at [587, 385] on div "Save Next" at bounding box center [588, 386] width 41 height 18
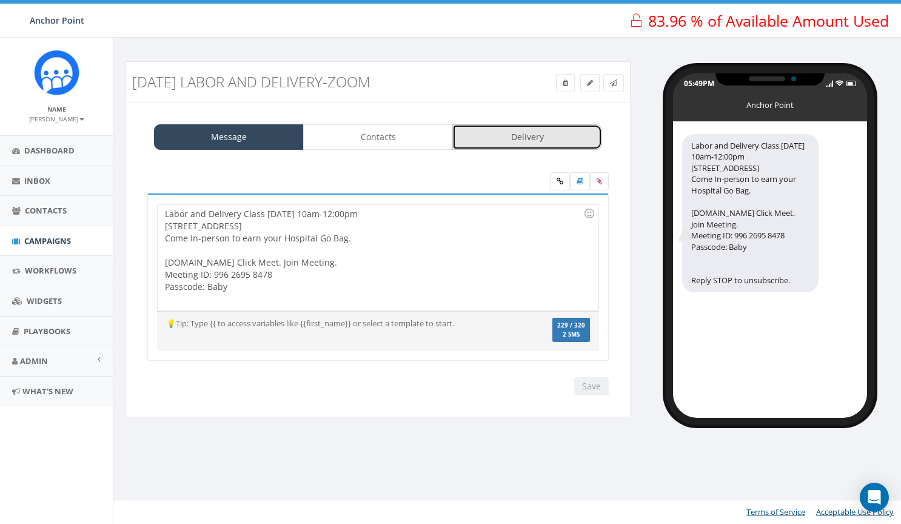
click at [502, 135] on link "Delivery" at bounding box center [528, 136] width 150 height 25
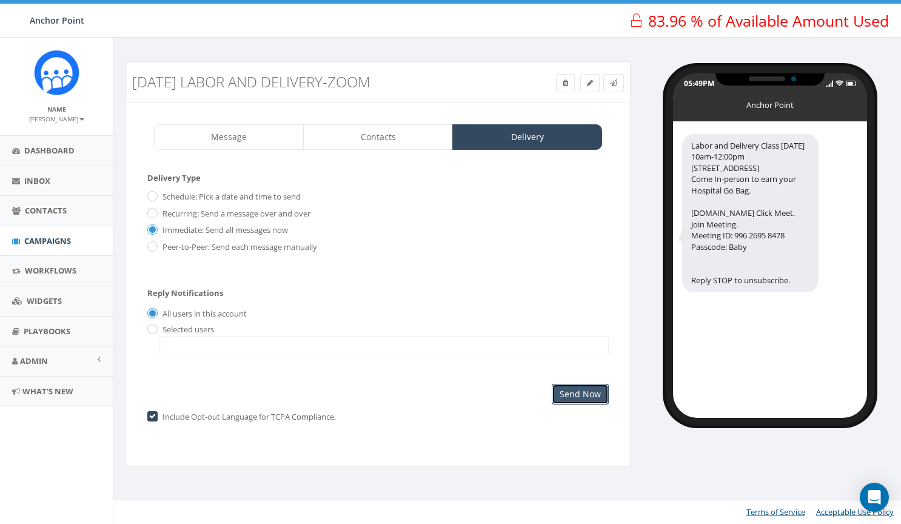
click at [588, 402] on input "Send Now" at bounding box center [580, 394] width 57 height 21
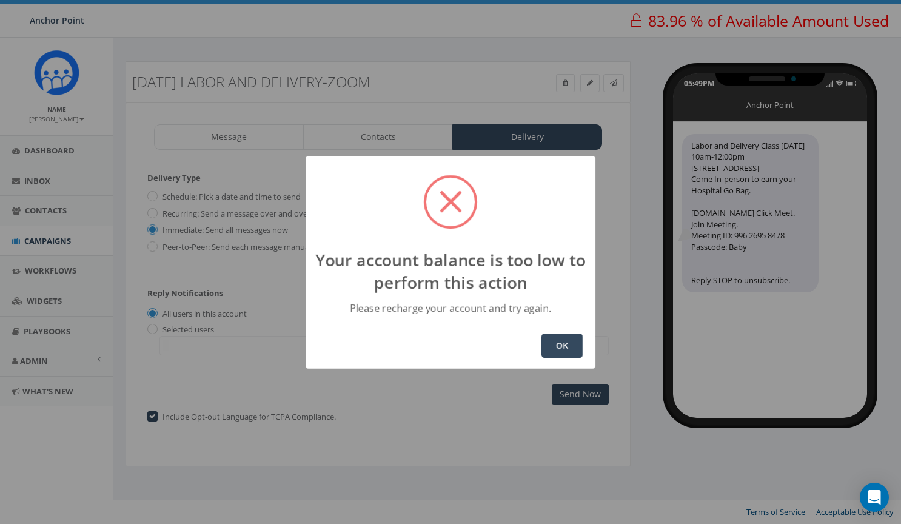
click at [565, 353] on button "OK" at bounding box center [562, 346] width 41 height 24
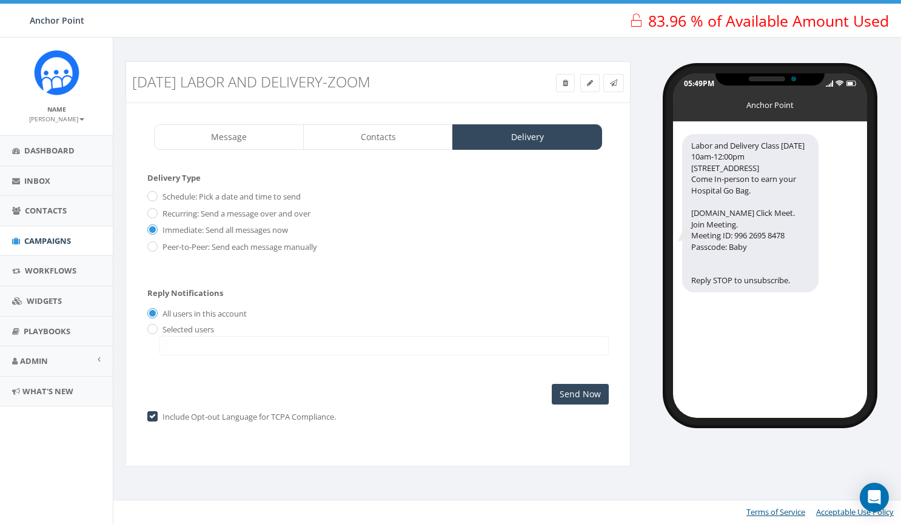
click at [84, 118] on b at bounding box center [81, 119] width 5 height 2
click at [79, 119] on small "[PERSON_NAME]" at bounding box center [56, 119] width 55 height 8
click at [73, 138] on link "Profile" at bounding box center [61, 137] width 96 height 15
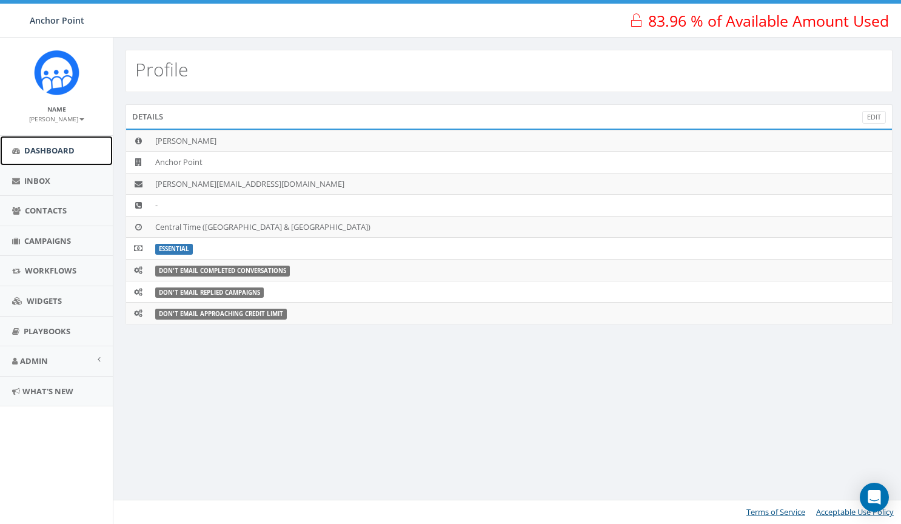
click at [55, 152] on span "Dashboard" at bounding box center [49, 150] width 50 height 11
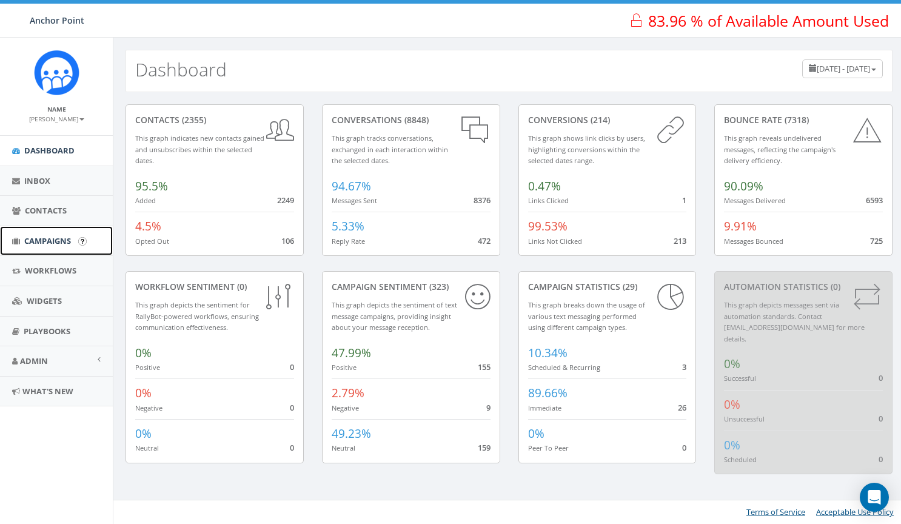
click at [59, 242] on span "Campaigns" at bounding box center [47, 240] width 47 height 11
click at [57, 240] on span "Campaigns" at bounding box center [47, 240] width 47 height 11
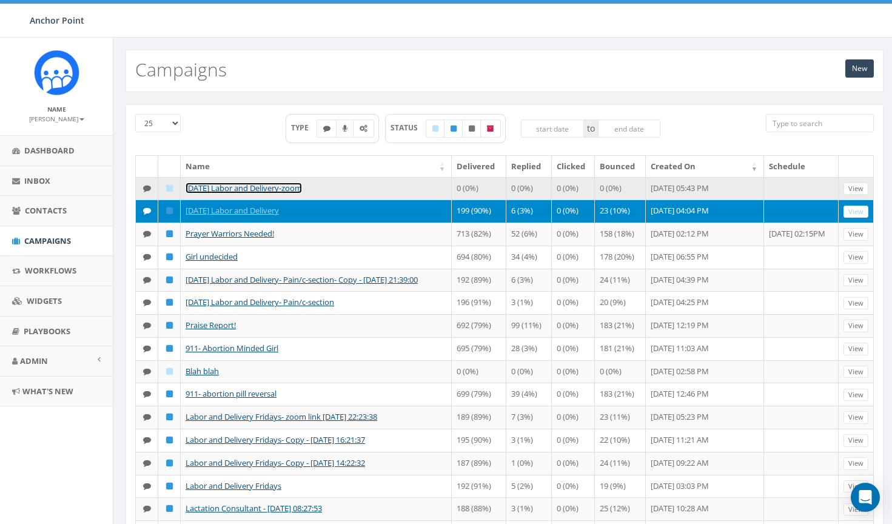
click at [268, 187] on link "[DATE] Labor and Delivery-zoom" at bounding box center [244, 188] width 116 height 11
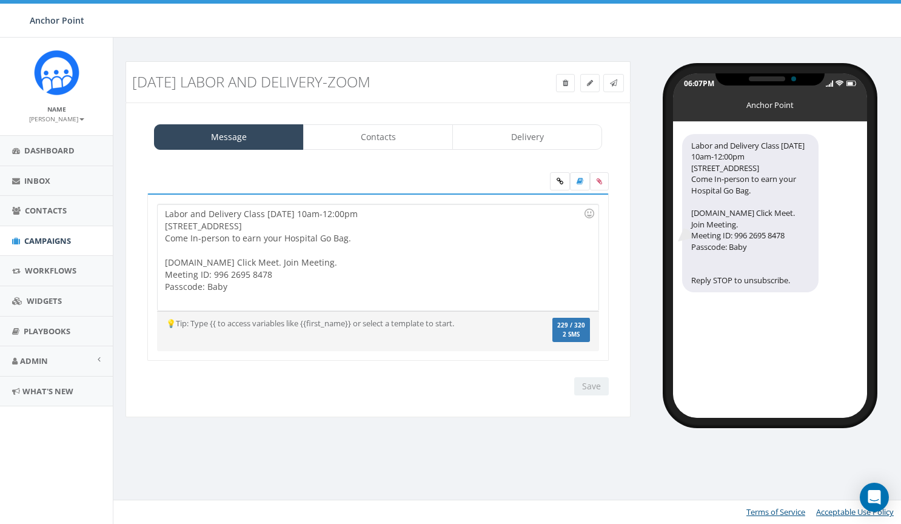
select select
click at [374, 138] on link "Contacts" at bounding box center [378, 136] width 150 height 25
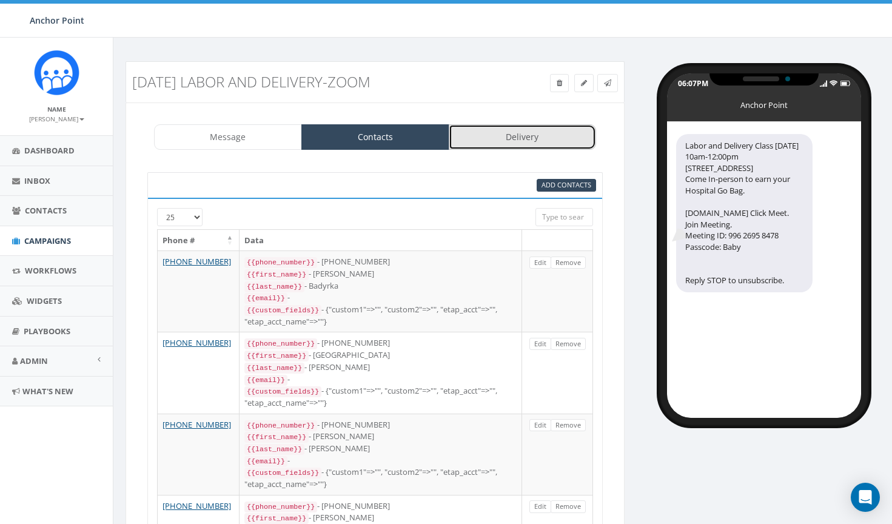
click at [491, 138] on link "Delivery" at bounding box center [523, 136] width 148 height 25
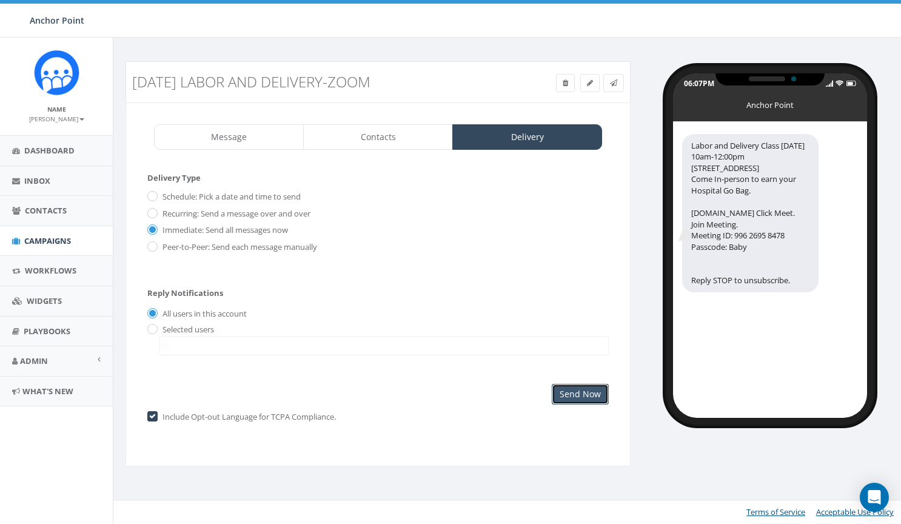
click at [600, 395] on input "Send Now" at bounding box center [580, 394] width 57 height 21
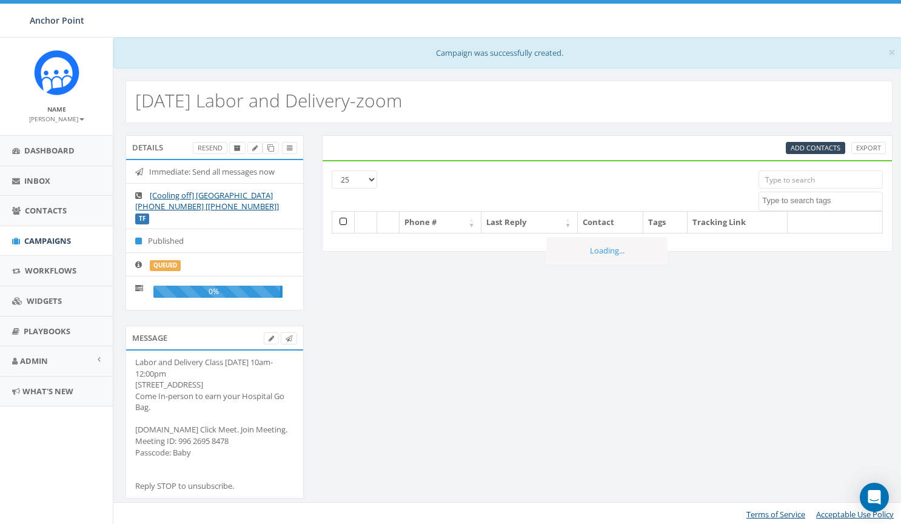
select select
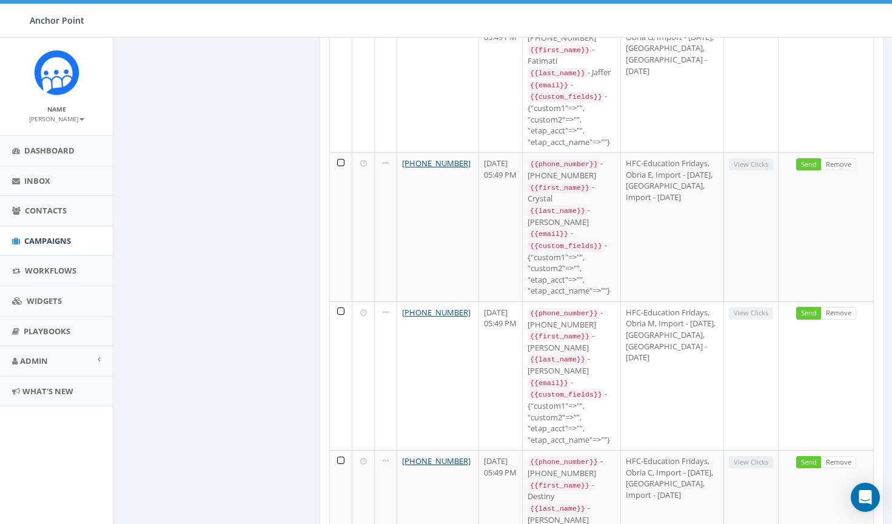
scroll to position [2963, 0]
